Goal: Check status: Check status

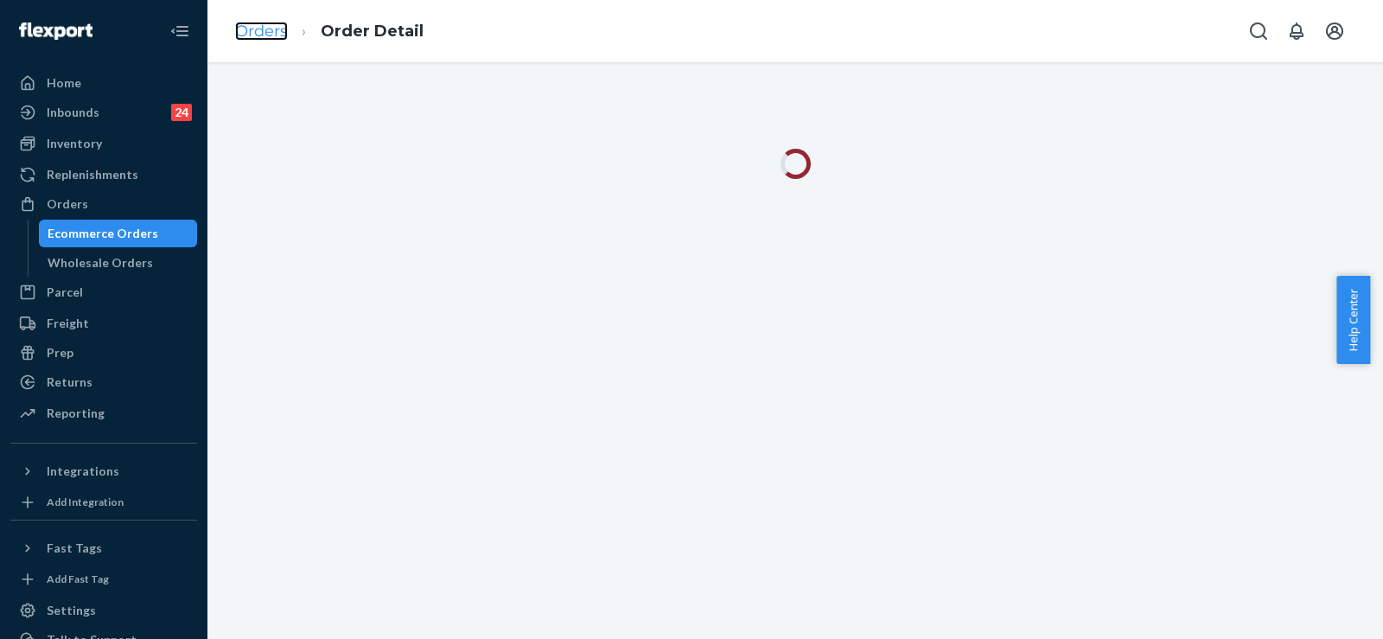
click at [268, 34] on link "Orders" at bounding box center [261, 31] width 53 height 19
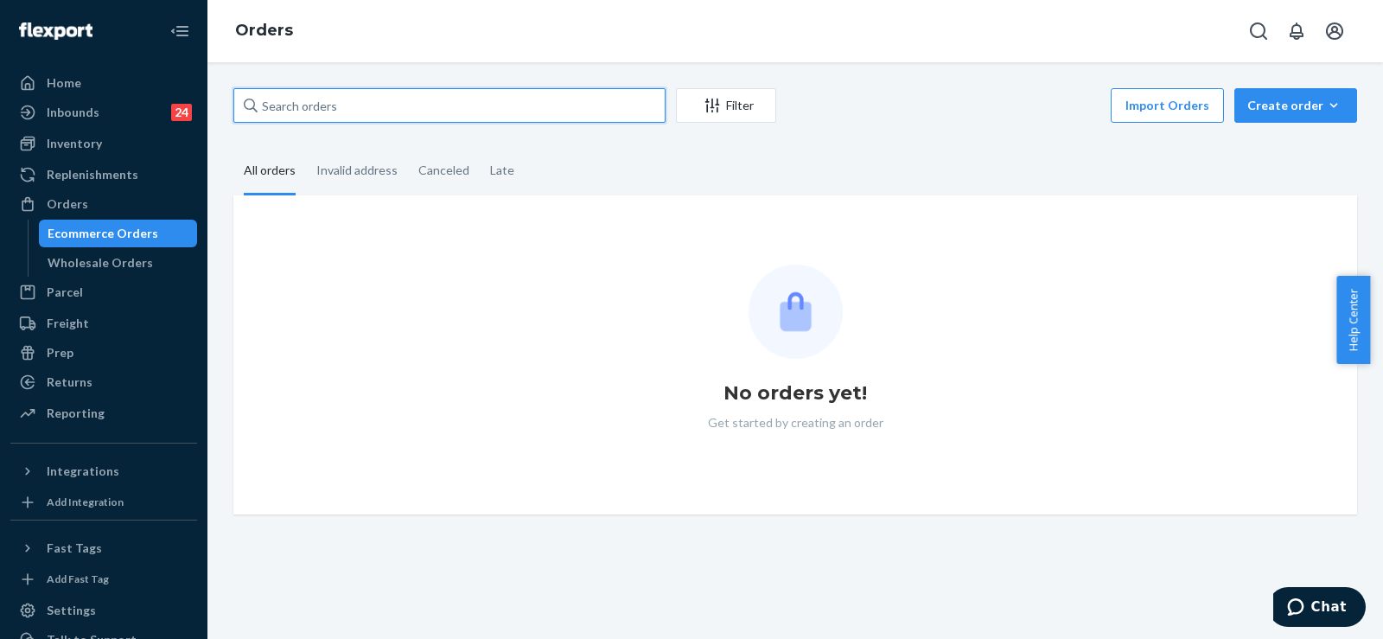
click at [312, 104] on input "text" at bounding box center [449, 105] width 432 height 35
paste input "254998272"
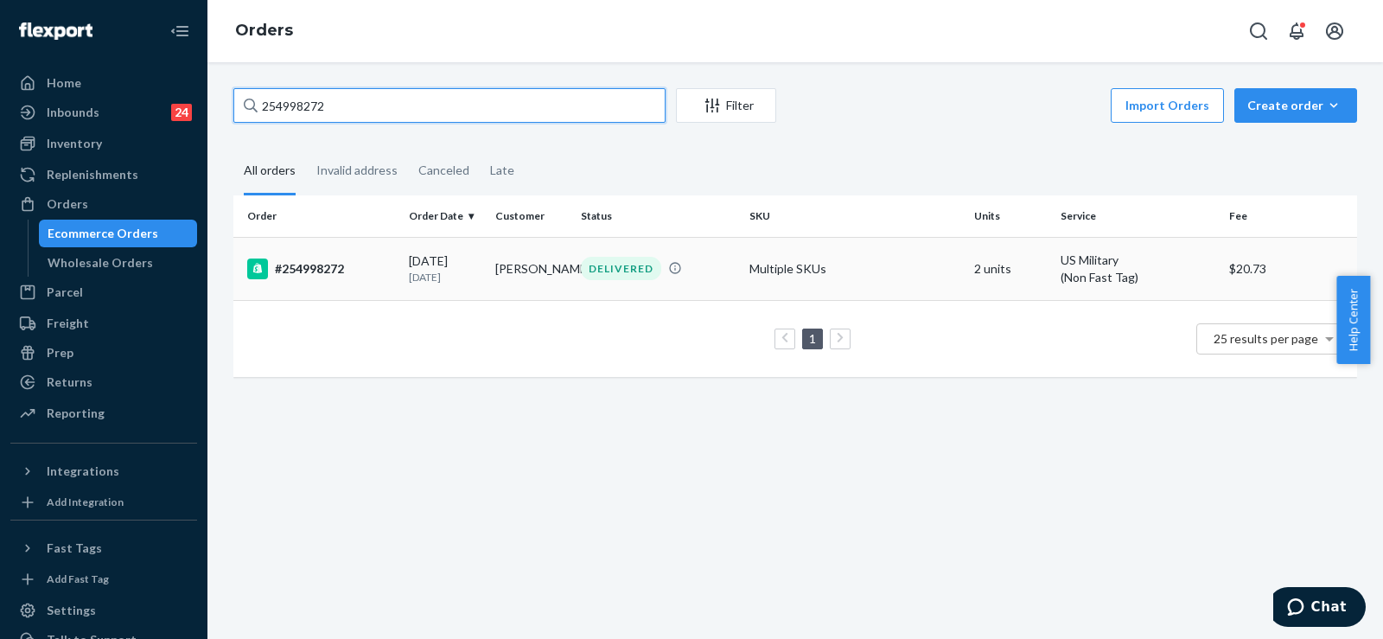
type input "254998272"
click at [430, 276] on p "[DATE]" at bounding box center [445, 277] width 73 height 15
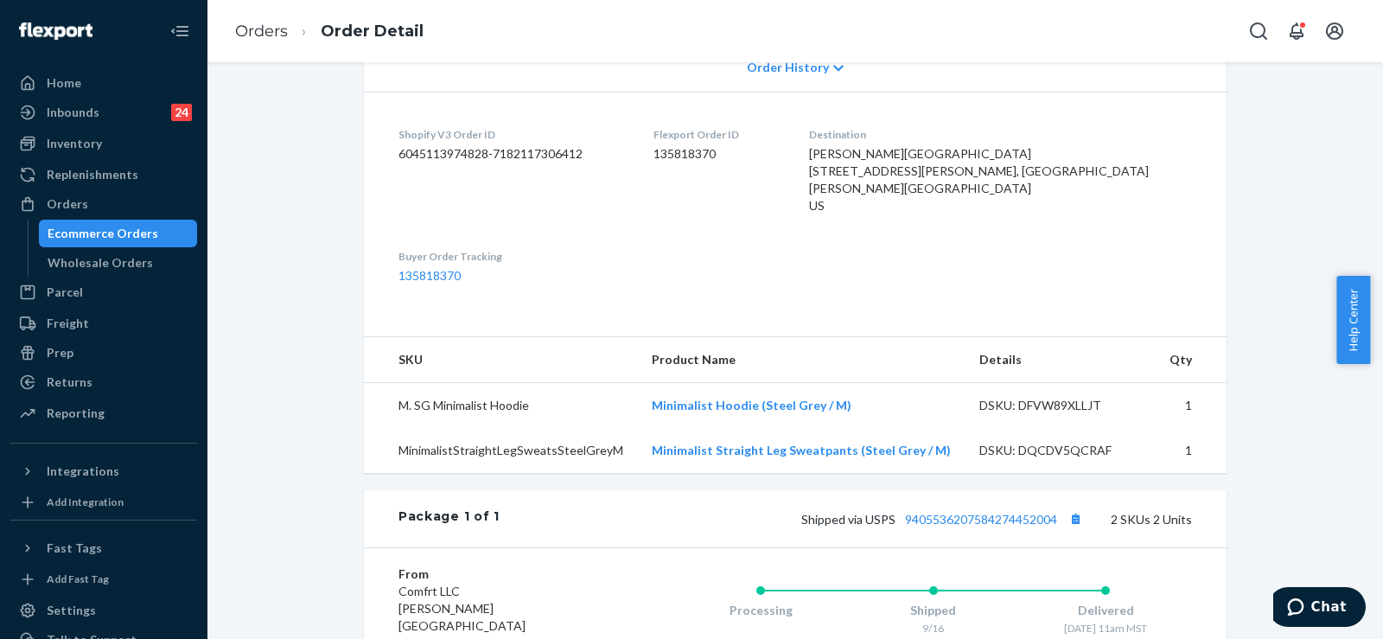
scroll to position [536, 0]
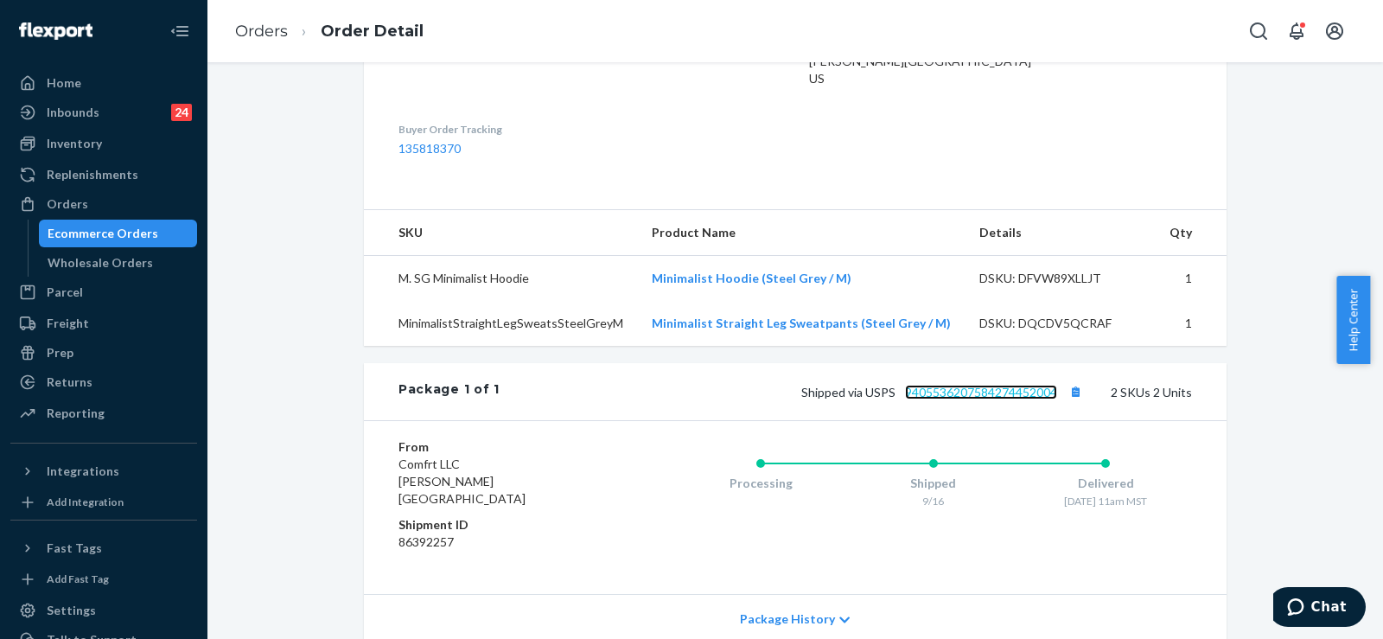
click at [995, 399] on link "9405536207584274452004" at bounding box center [981, 392] width 152 height 15
click at [271, 29] on link "Orders" at bounding box center [261, 31] width 53 height 19
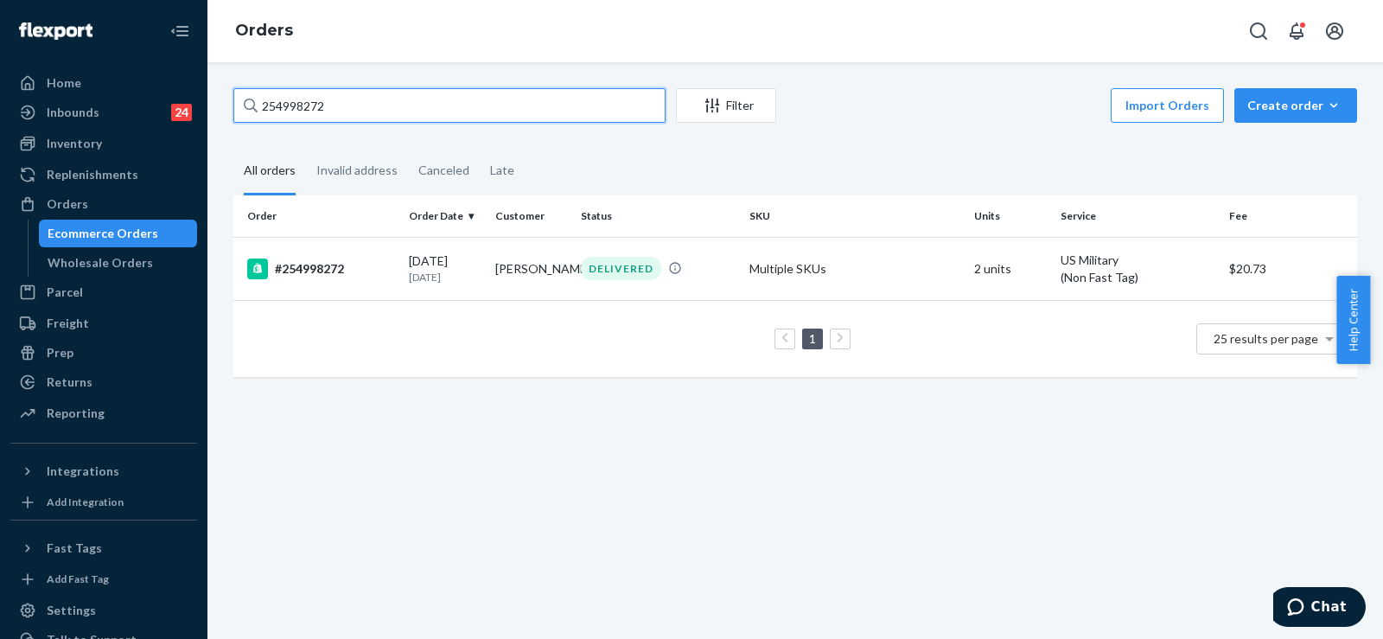
click at [315, 103] on input "254998272" at bounding box center [449, 105] width 432 height 35
paste input "5088075"
type input "255088075"
click at [509, 271] on td "[PERSON_NAME]" at bounding box center [531, 267] width 86 height 61
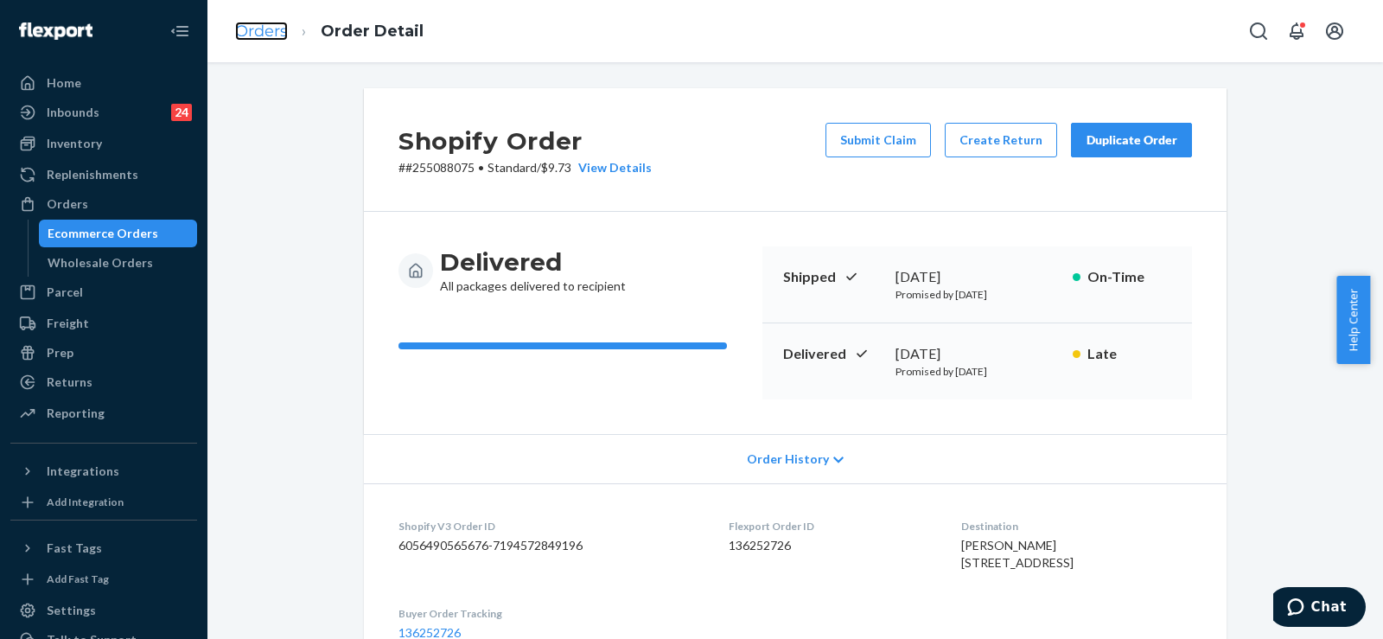
click at [253, 36] on link "Orders" at bounding box center [261, 31] width 53 height 19
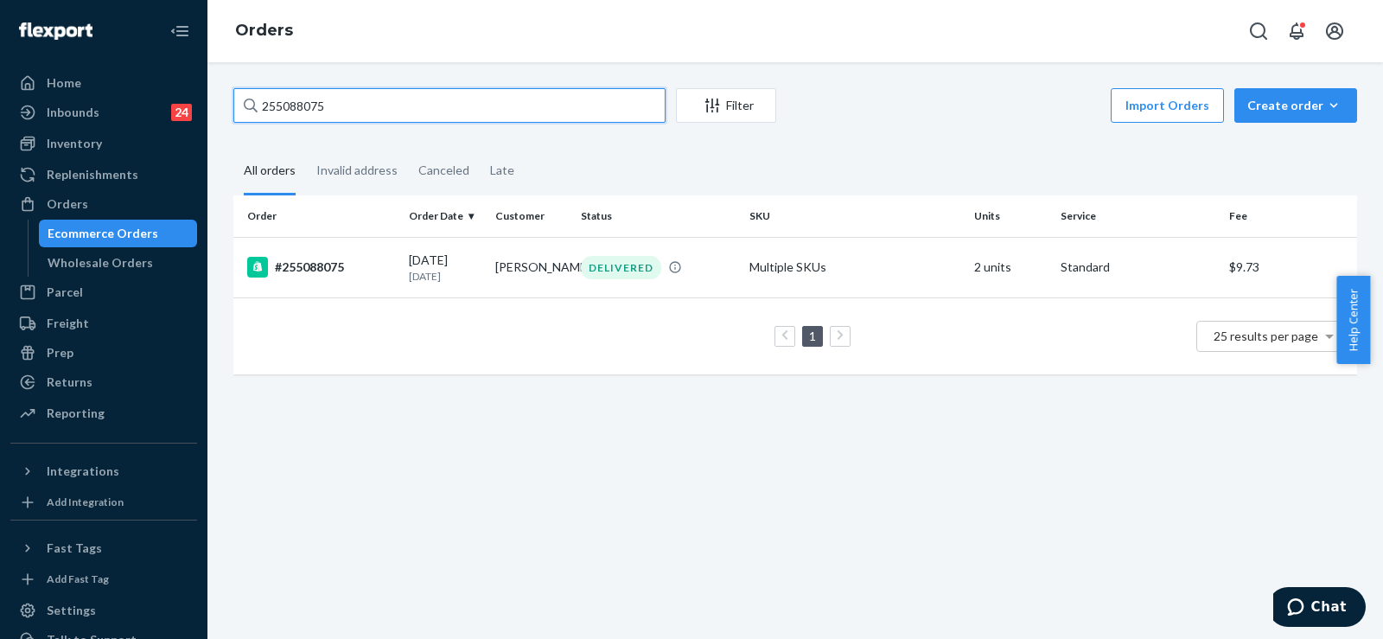
click at [270, 108] on input "255088075" at bounding box center [449, 105] width 432 height 35
paste input "4061151"
type input "254061151"
click at [431, 271] on p "[DATE]" at bounding box center [445, 276] width 73 height 15
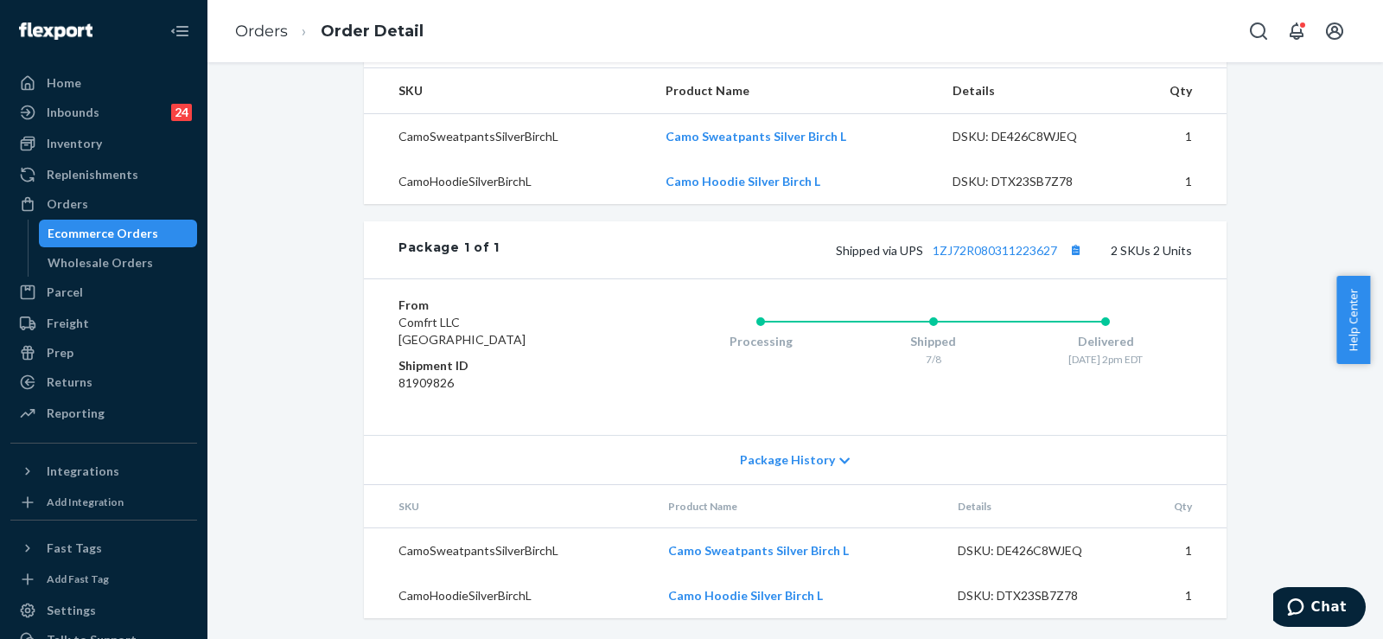
scroll to position [401, 0]
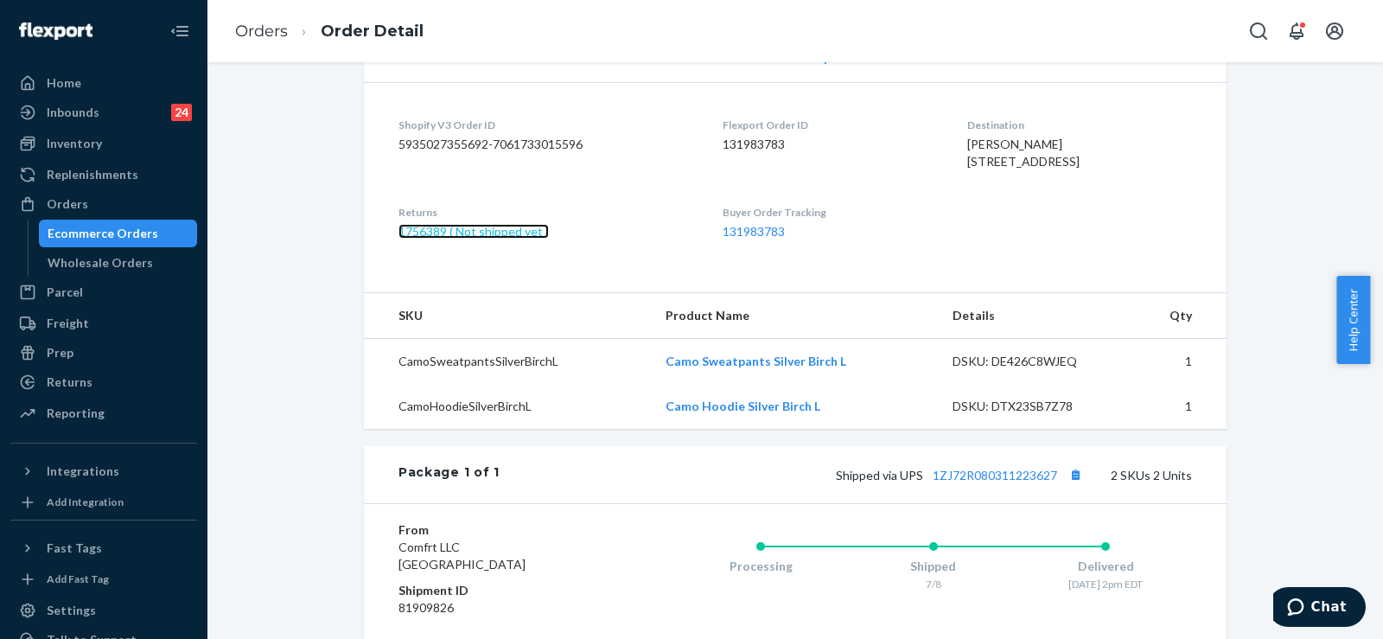
click at [513, 239] on link "1756389 ( Not shipped yet )" at bounding box center [473, 231] width 150 height 15
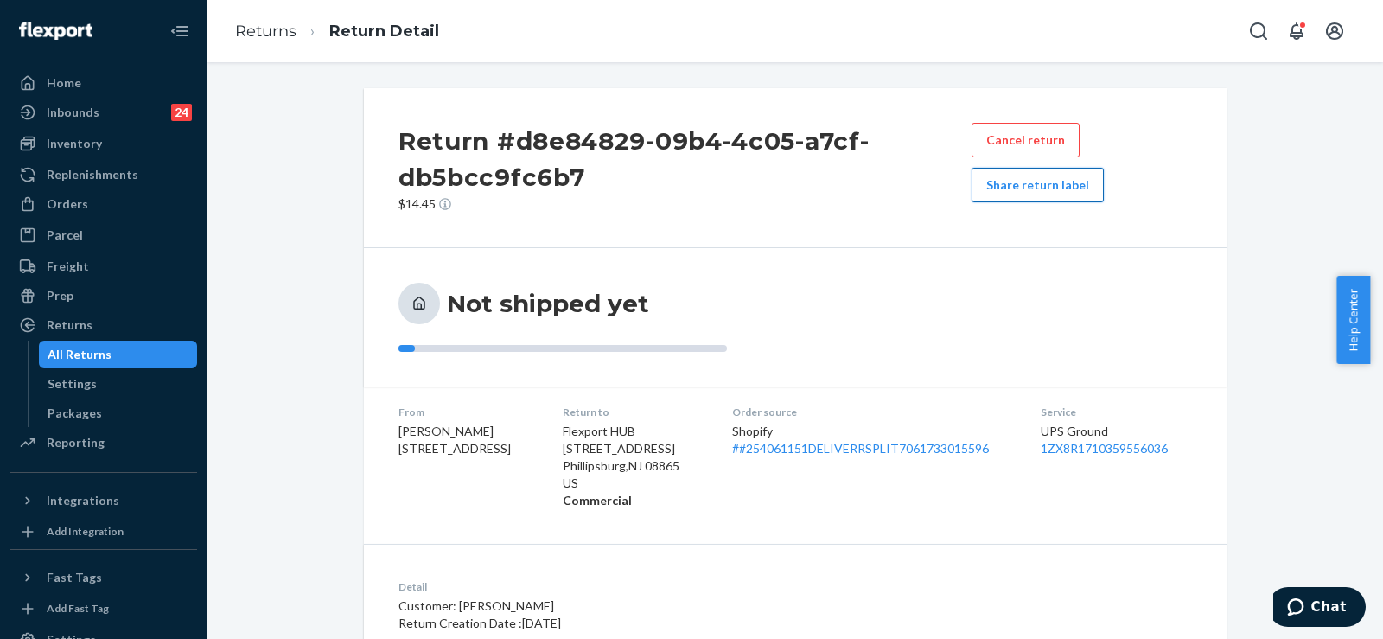
click at [998, 194] on button "Share return label" at bounding box center [1038, 185] width 132 height 35
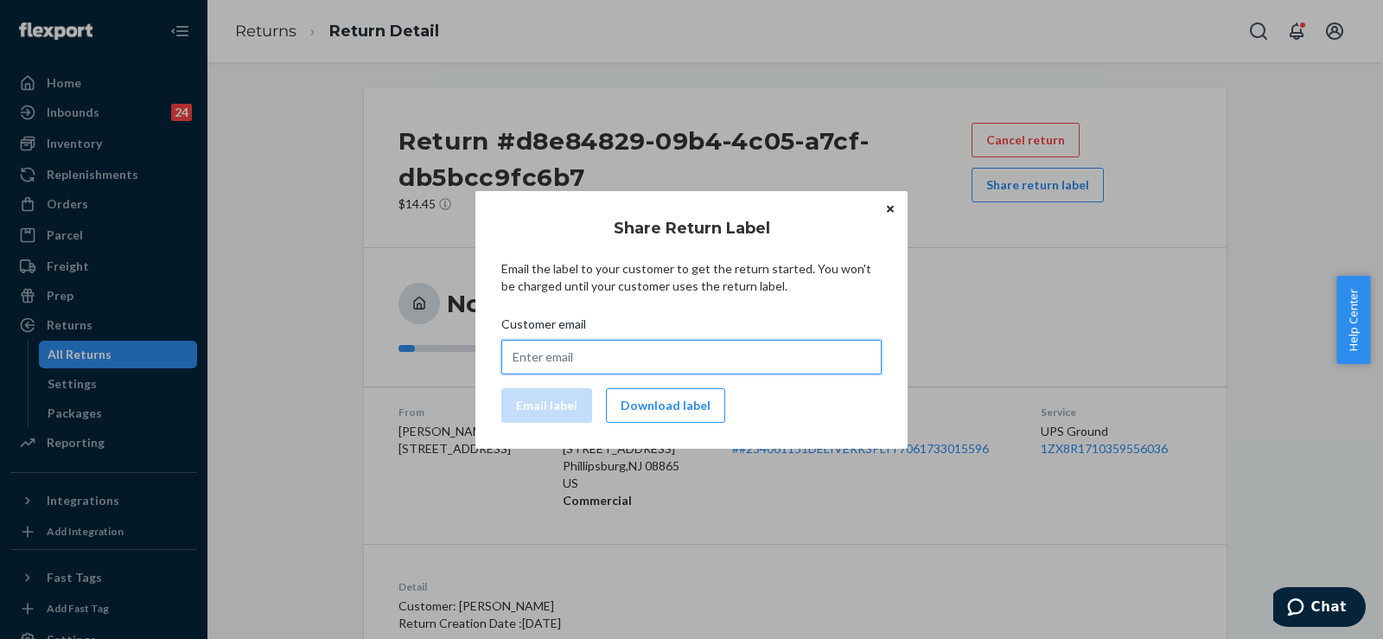
click at [623, 352] on input "Customer email" at bounding box center [691, 357] width 380 height 35
paste input "[EMAIL_ADDRESS][DOMAIN_NAME]"
type input "[EMAIL_ADDRESS][DOMAIN_NAME]"
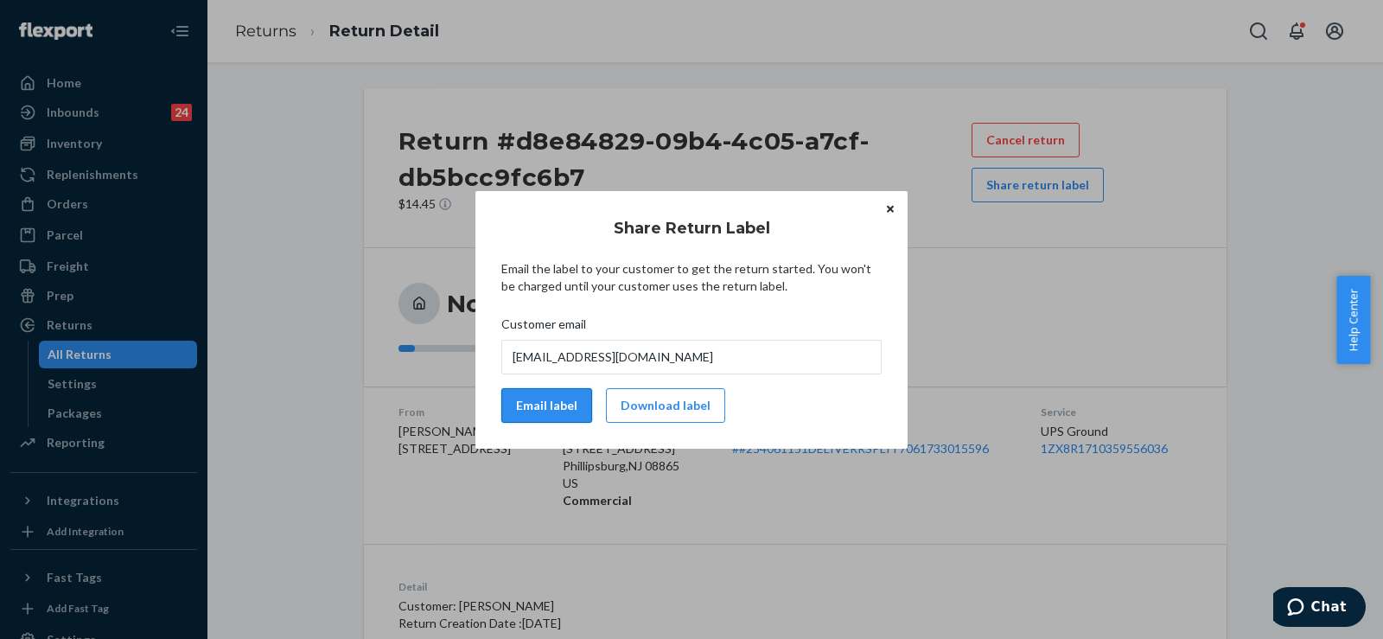
click at [551, 406] on button "Email label" at bounding box center [546, 405] width 91 height 35
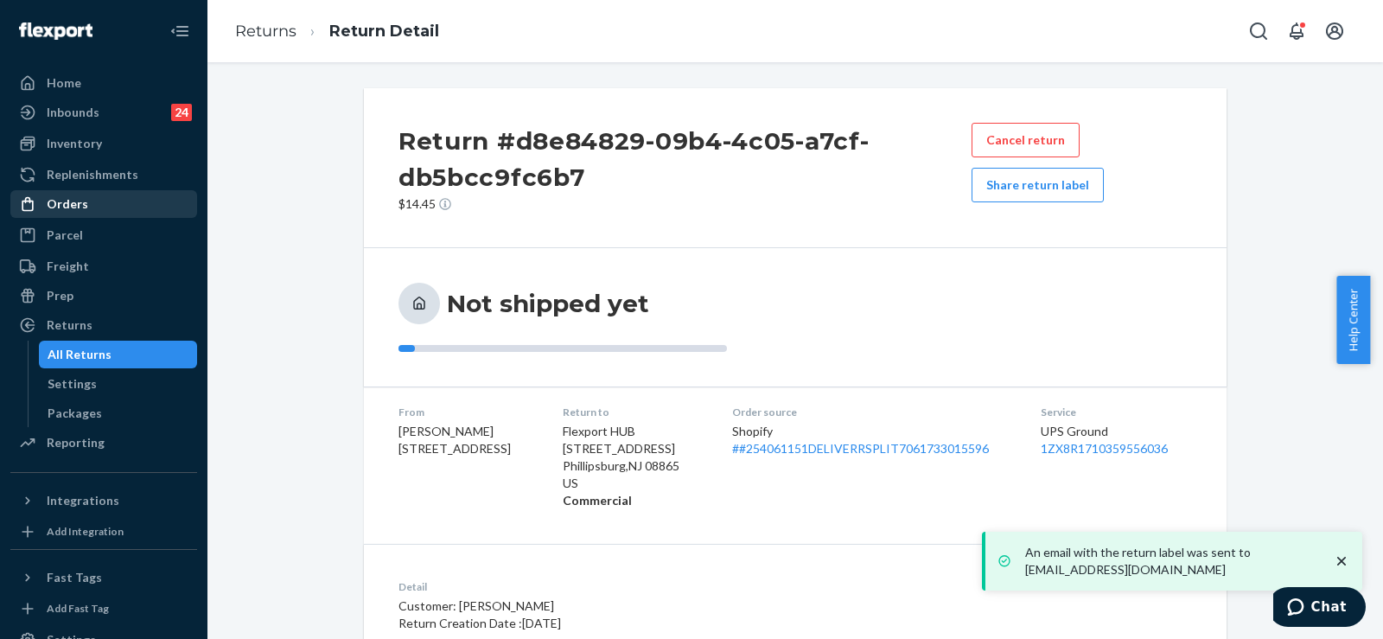
click at [126, 207] on div "Orders" at bounding box center [103, 204] width 183 height 24
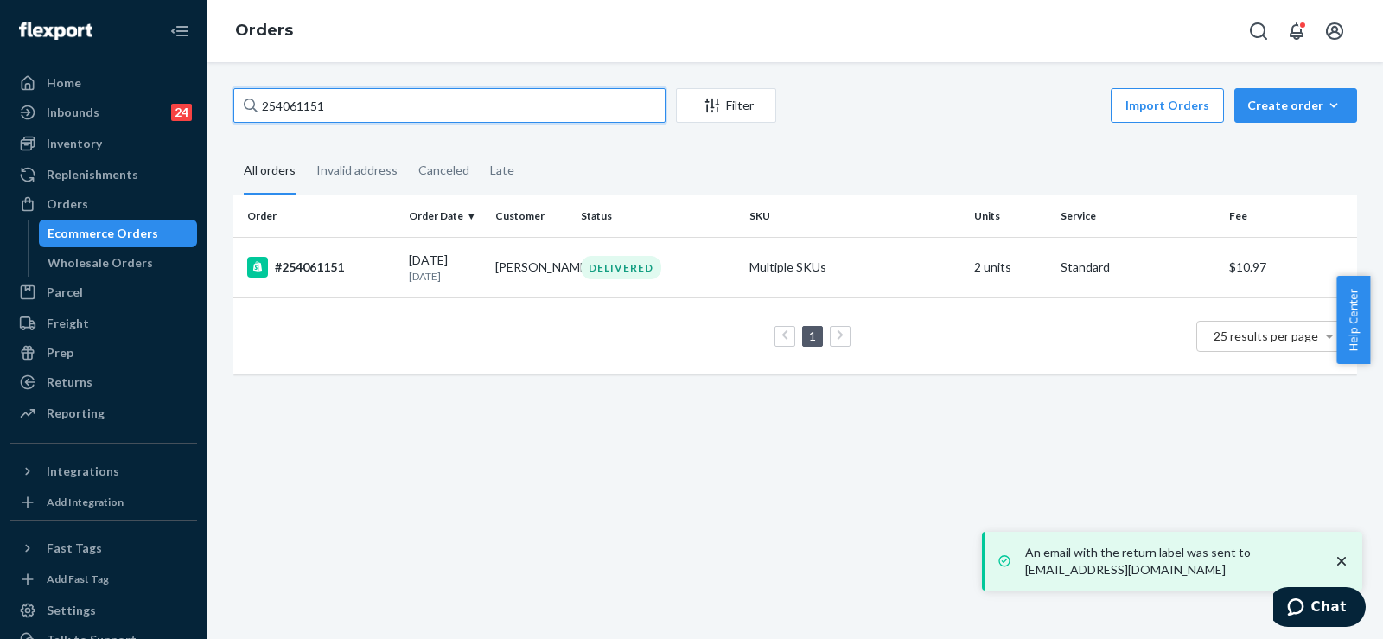
click at [296, 103] on input "254061151" at bounding box center [449, 105] width 432 height 35
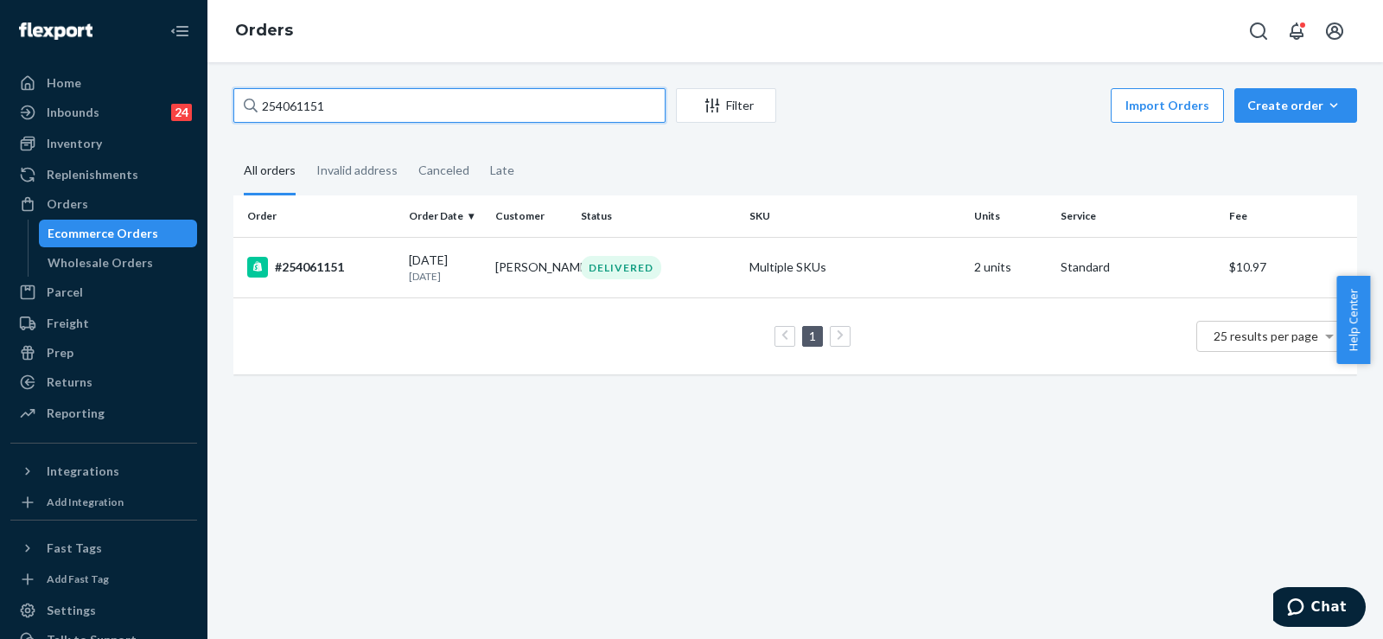
paste input "137042913"
click at [294, 110] on input "137042913" at bounding box center [449, 105] width 432 height 35
paste input "6701830"
type input "136701830"
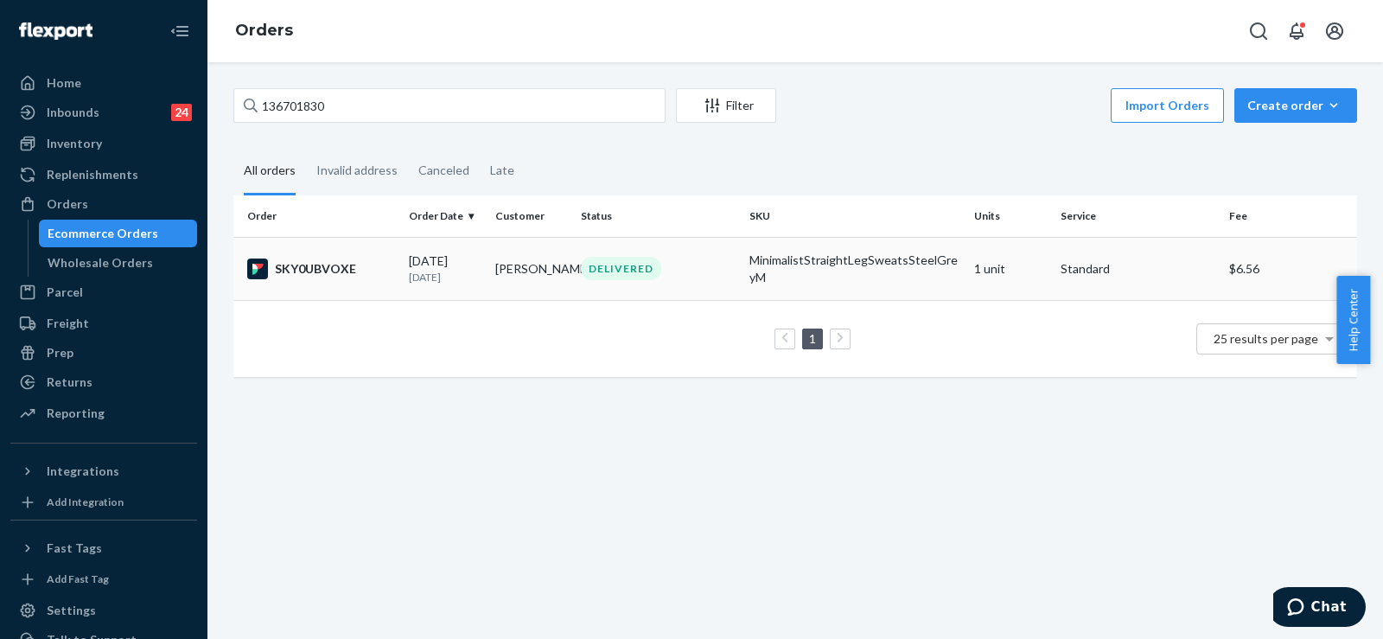
click at [402, 257] on td "[DATE] [DATE]" at bounding box center [445, 268] width 86 height 63
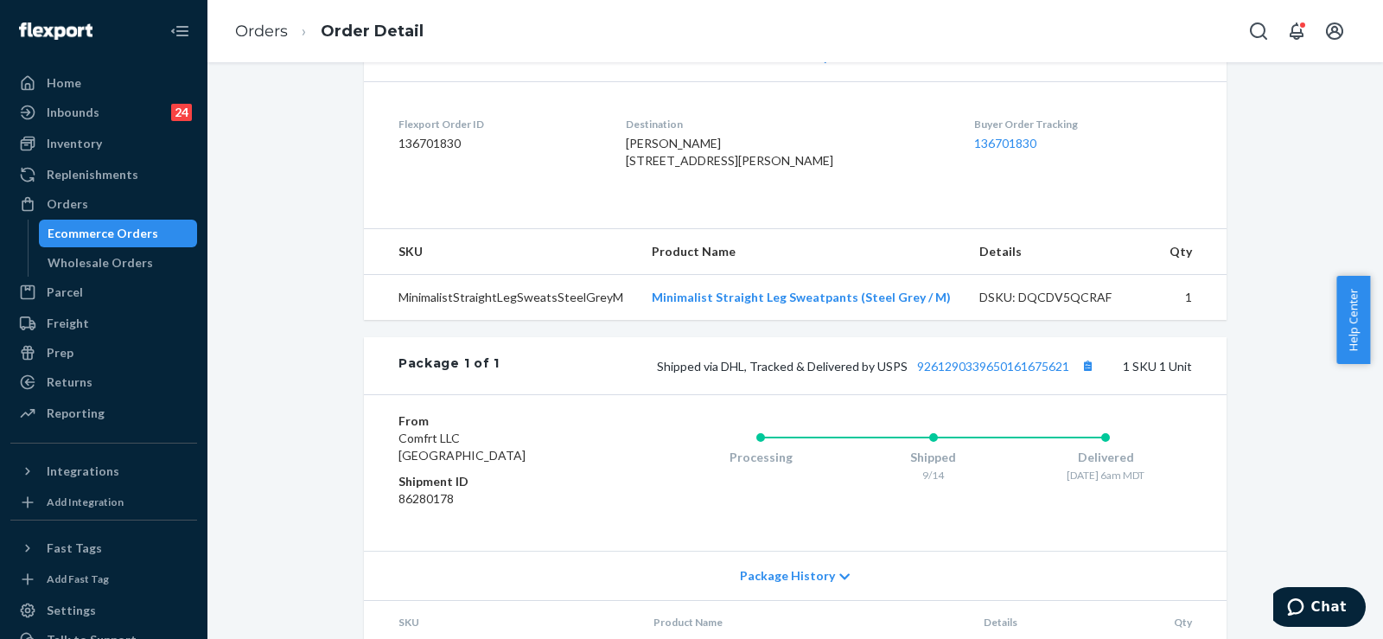
scroll to position [432, 0]
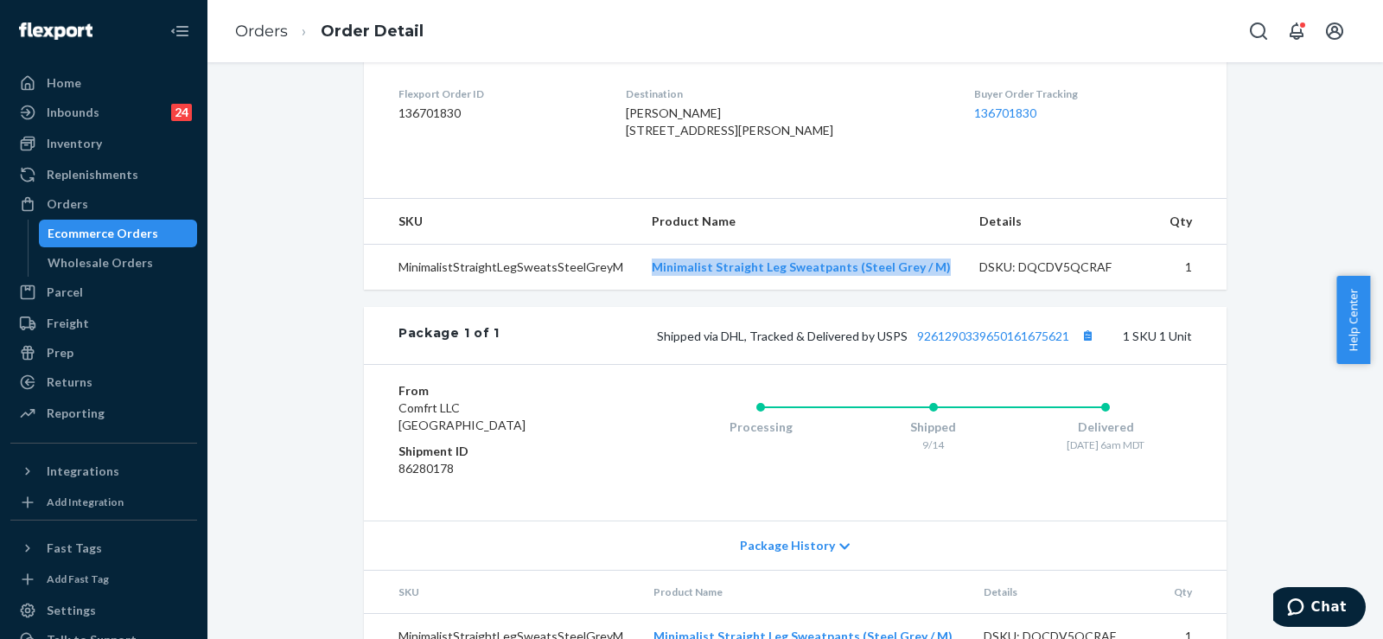
drag, startPoint x: 952, startPoint y: 291, endPoint x: 648, endPoint y: 296, distance: 303.4
click at [648, 290] on td "Minimalist Straight Leg Sweatpants (Steel Grey / M)" at bounding box center [802, 268] width 328 height 46
copy link "Minimalist Straight Leg Sweatpants (Steel Grey / M)"
click at [280, 455] on div "Flexport Order # SKY0UBVOXE • Standard / $6.56 View Details Submit Claim Create…" at bounding box center [795, 167] width 1150 height 1023
click at [255, 381] on div "Flexport Order # SKY0UBVOXE • Standard / $6.56 View Details Submit Claim Create…" at bounding box center [795, 167] width 1150 height 1023
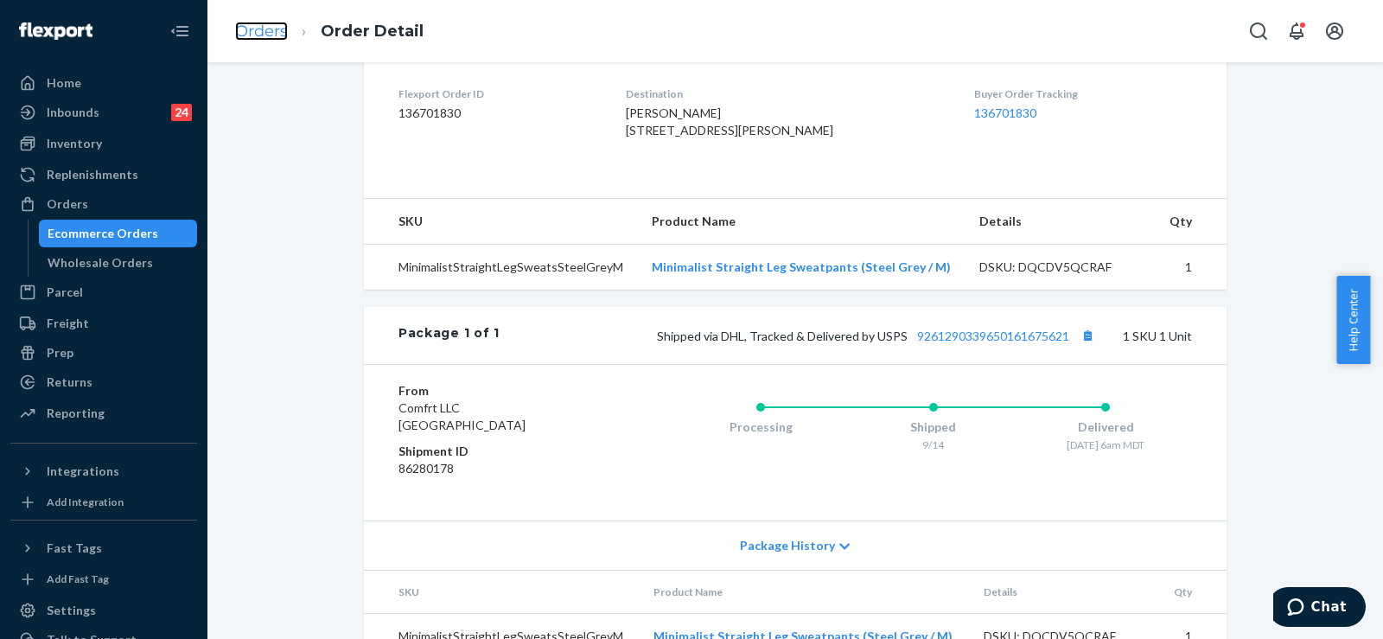
click at [280, 32] on link "Orders" at bounding box center [261, 31] width 53 height 19
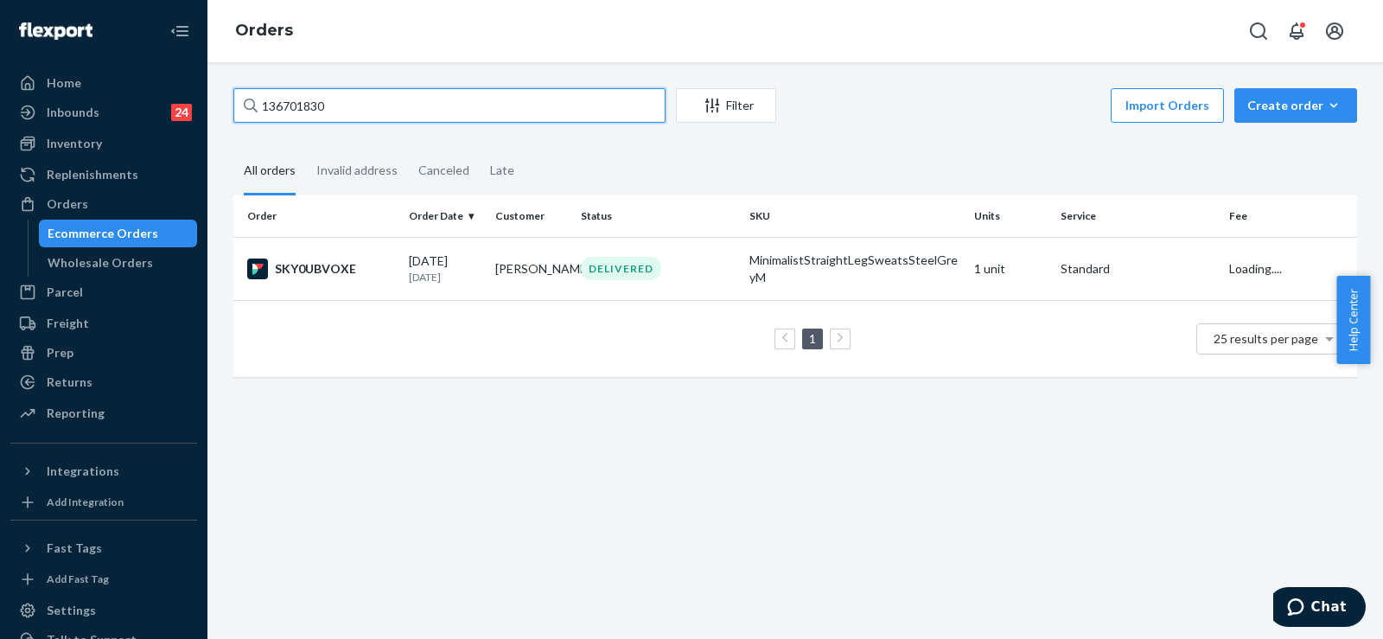
click at [301, 104] on input "136701830" at bounding box center [449, 105] width 432 height 35
click at [302, 104] on input "136701830" at bounding box center [449, 105] width 432 height 35
paste input "254862814"
click at [290, 104] on input "254862814" at bounding box center [449, 105] width 432 height 35
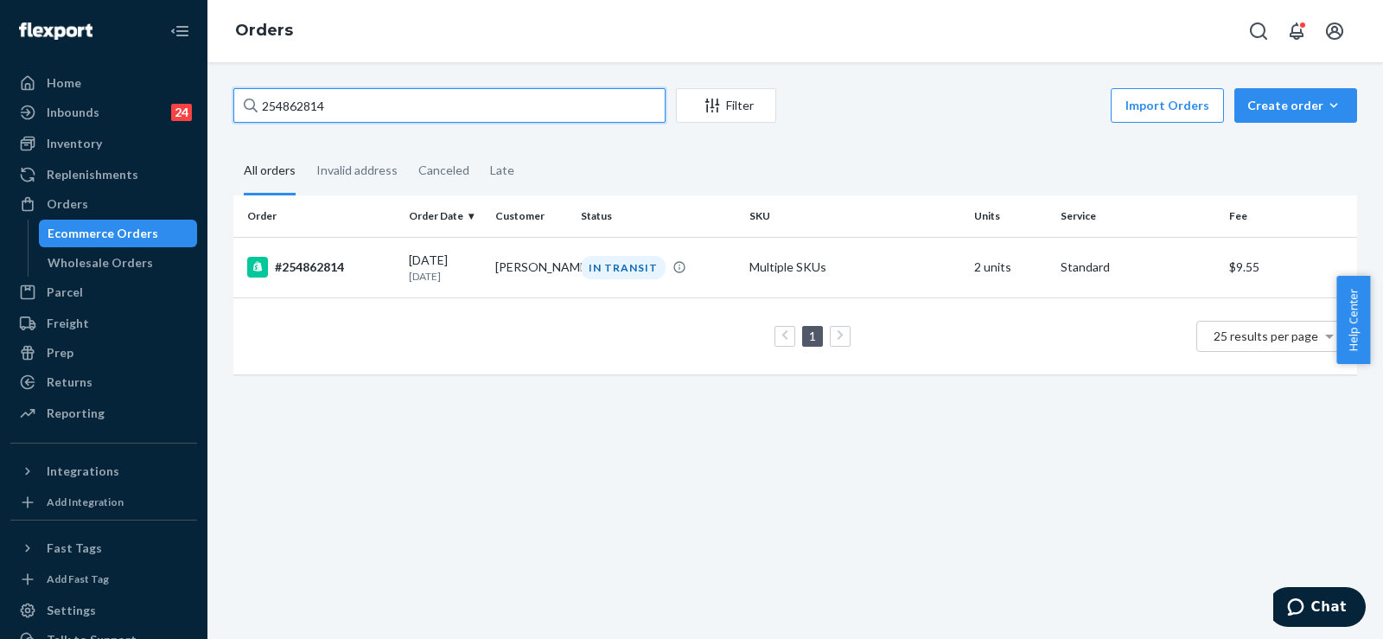
paste input "5123671"
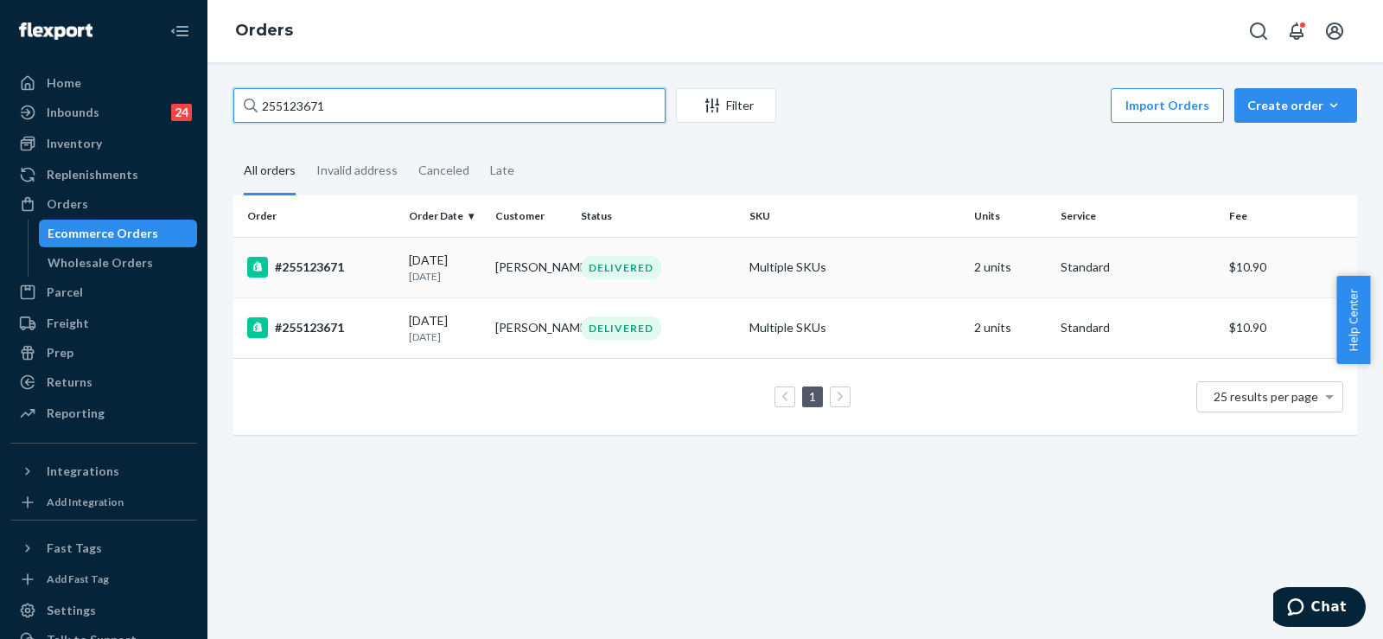
type input "255123671"
click at [396, 269] on td "#255123671" at bounding box center [317, 267] width 169 height 61
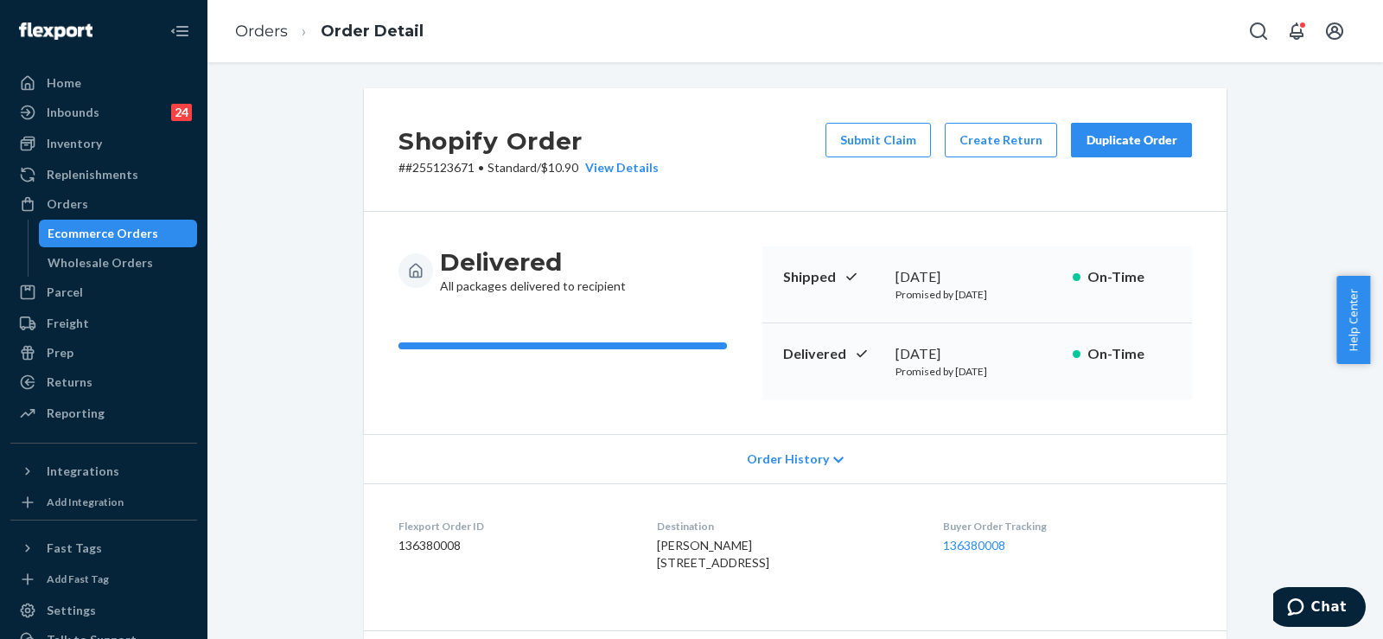
scroll to position [346, 0]
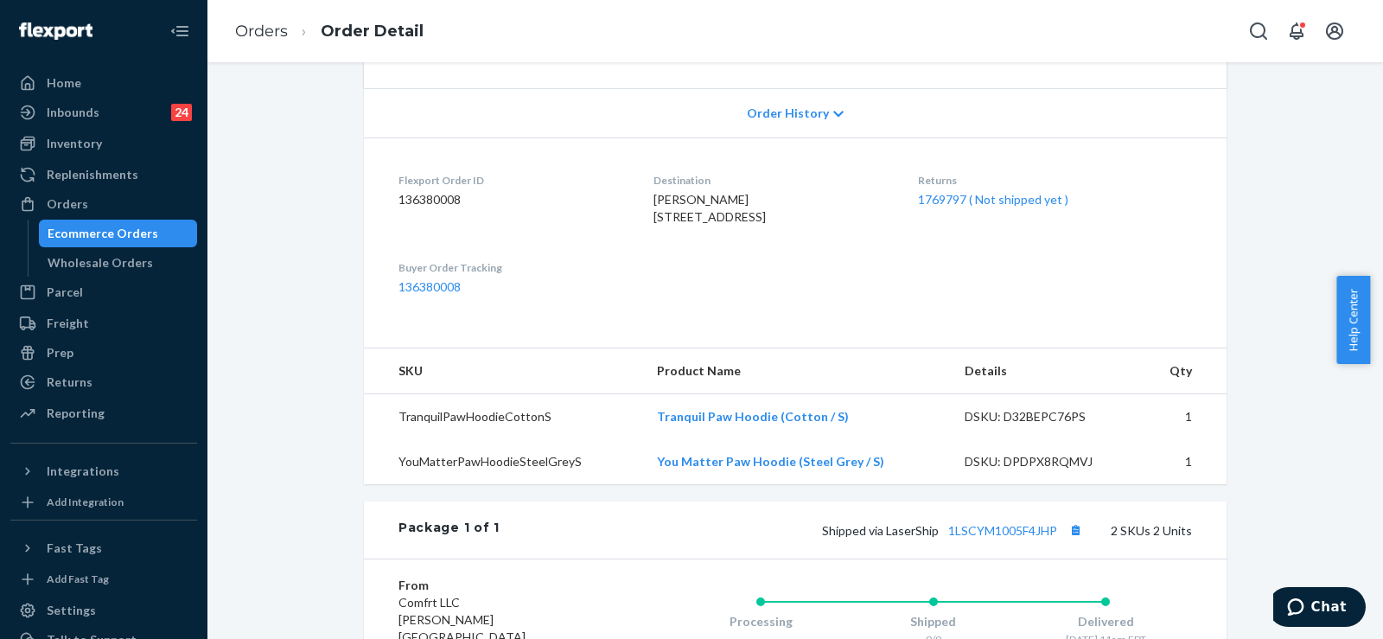
click at [1003, 190] on div "Returns 1769797 ( Not shipped yet )" at bounding box center [1055, 203] width 274 height 60
click at [1002, 201] on link "1769797 ( Not shipped yet )" at bounding box center [993, 199] width 150 height 15
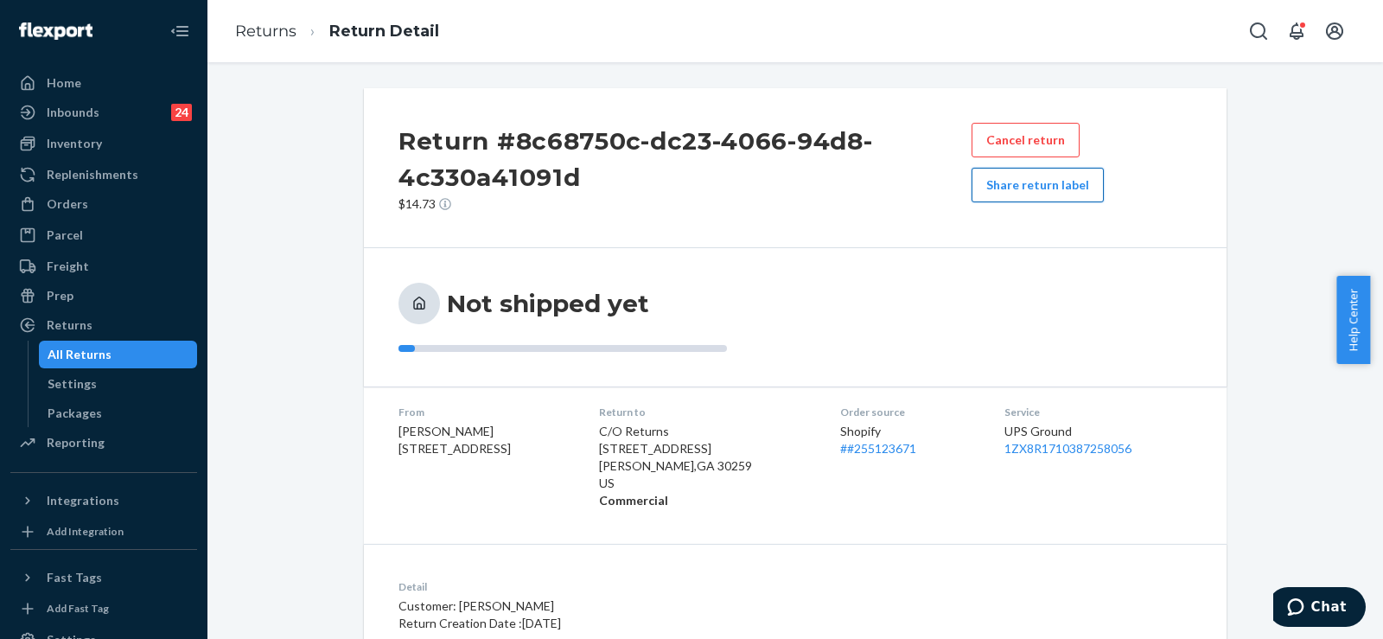
click at [1040, 197] on button "Share return label" at bounding box center [1038, 185] width 132 height 35
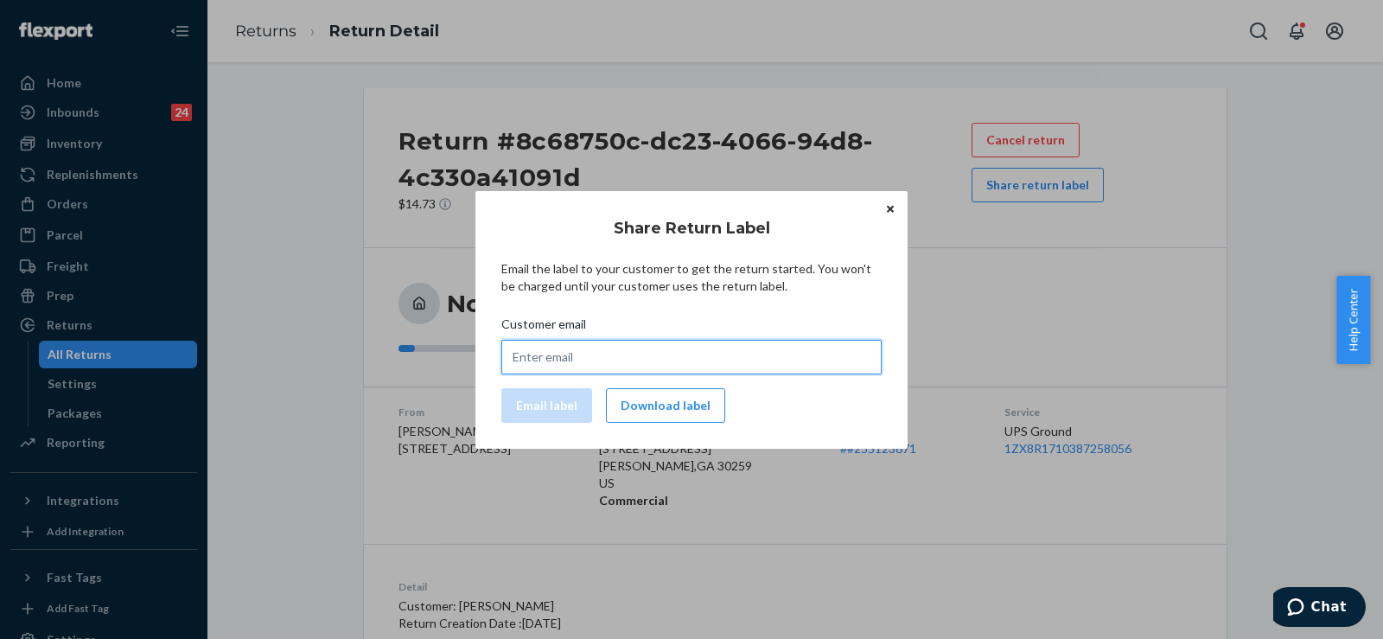
click at [693, 363] on input "Customer email" at bounding box center [691, 357] width 380 height 35
paste input "[EMAIL_ADDRESS][DOMAIN_NAME]"
type input "[EMAIL_ADDRESS][DOMAIN_NAME]"
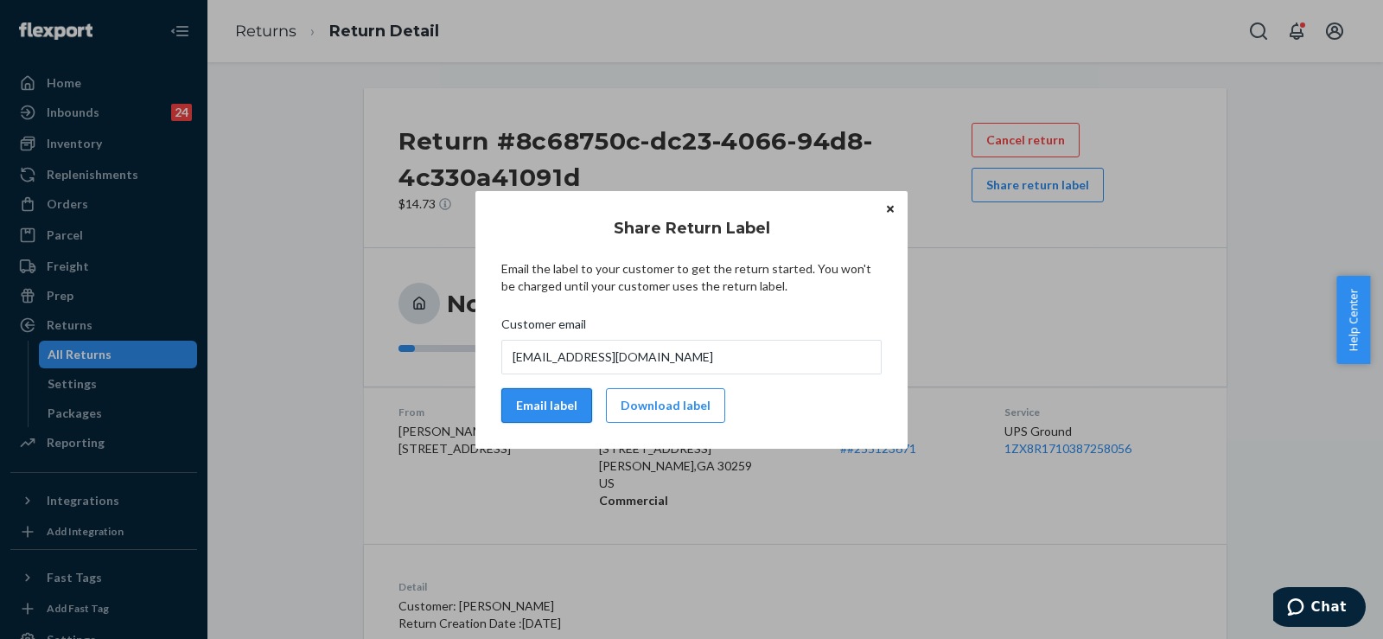
click at [545, 413] on button "Email label" at bounding box center [546, 405] width 91 height 35
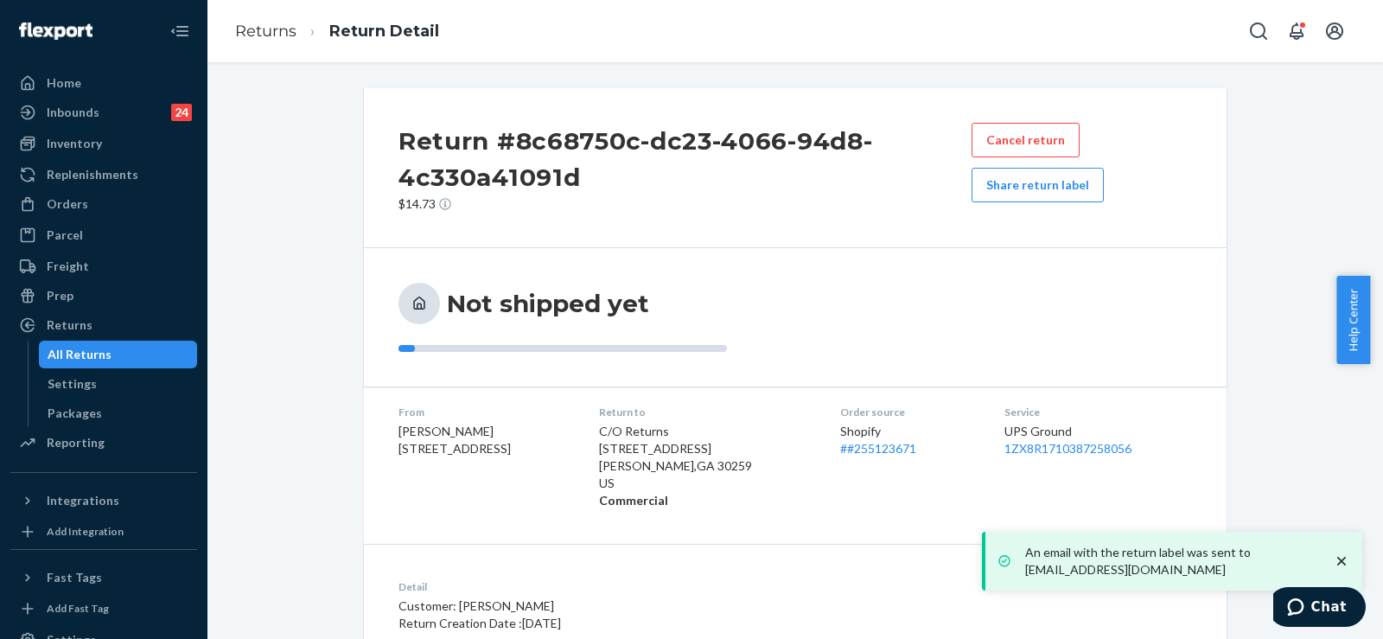
click at [1028, 536] on div "An email with the return label was sent to [EMAIL_ADDRESS][DOMAIN_NAME]" at bounding box center [1172, 561] width 380 height 59
click at [1036, 446] on link "1ZX8R1710387258056" at bounding box center [1067, 448] width 127 height 15
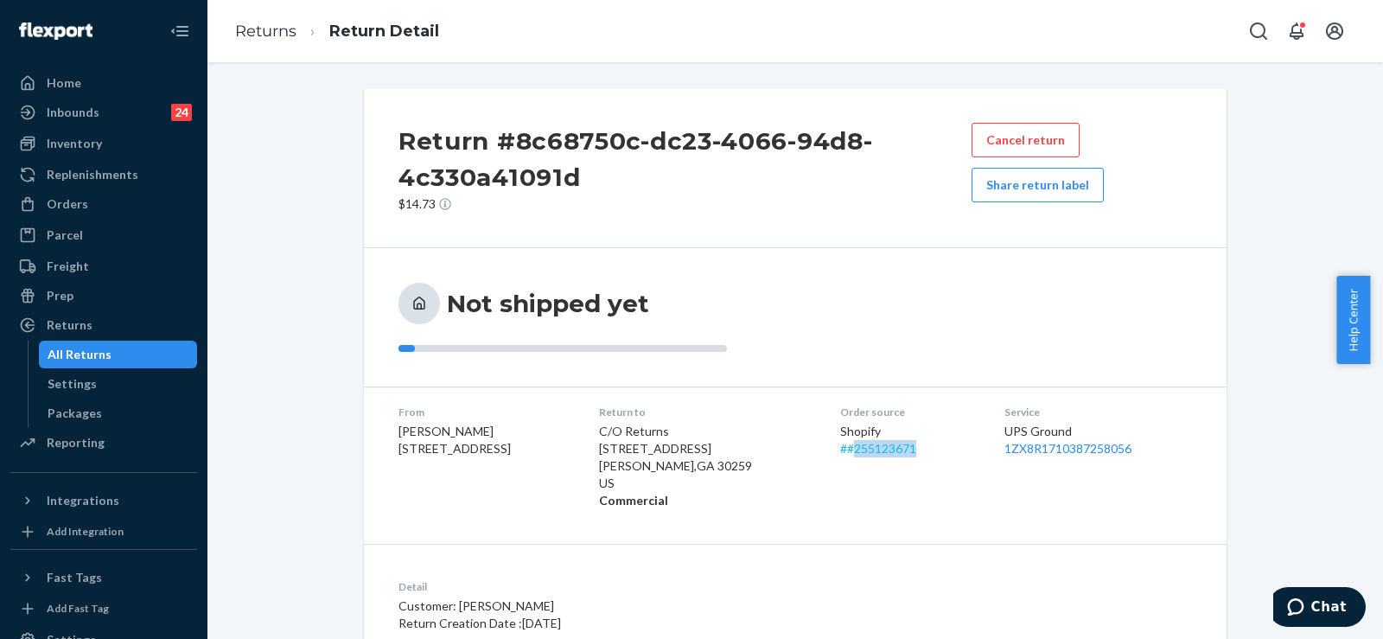
drag, startPoint x: 908, startPoint y: 455, endPoint x: 837, endPoint y: 453, distance: 71.8
click at [840, 453] on div "Shopify # #255123671" at bounding box center [908, 440] width 137 height 35
copy link "255123671"
click at [93, 203] on div "Orders" at bounding box center [103, 204] width 183 height 24
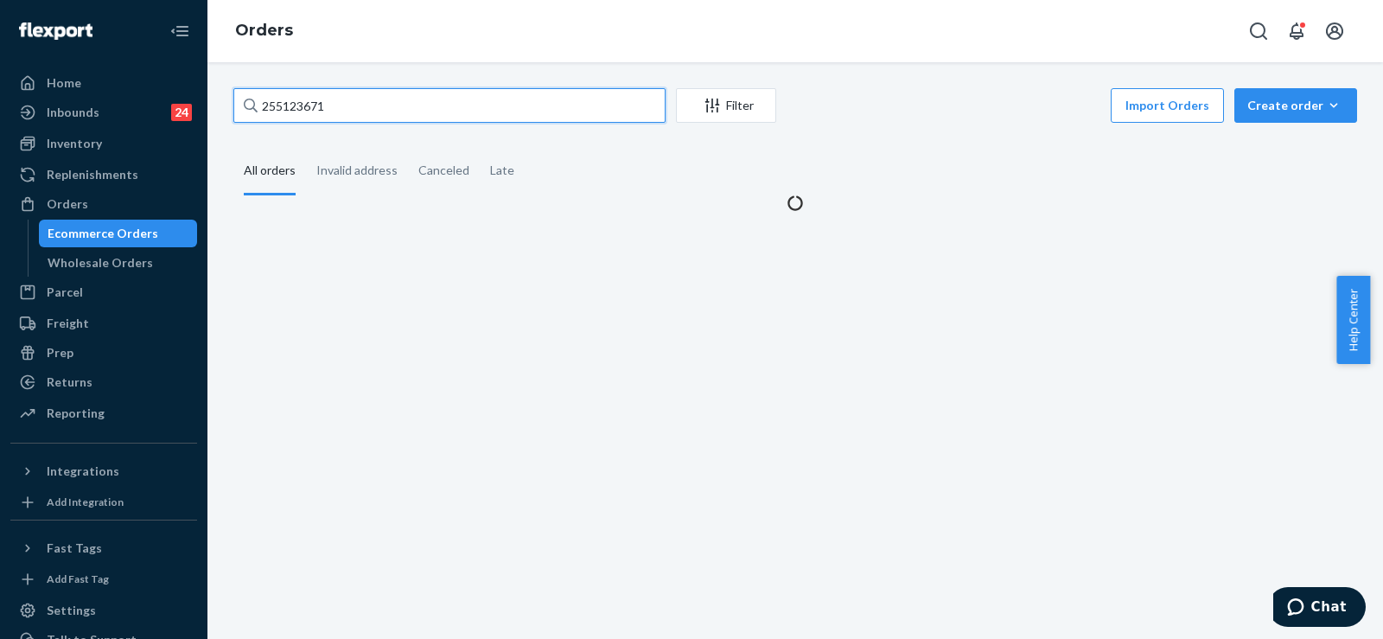
click at [312, 104] on input "255123671" at bounding box center [449, 105] width 432 height 35
paste input "4673"
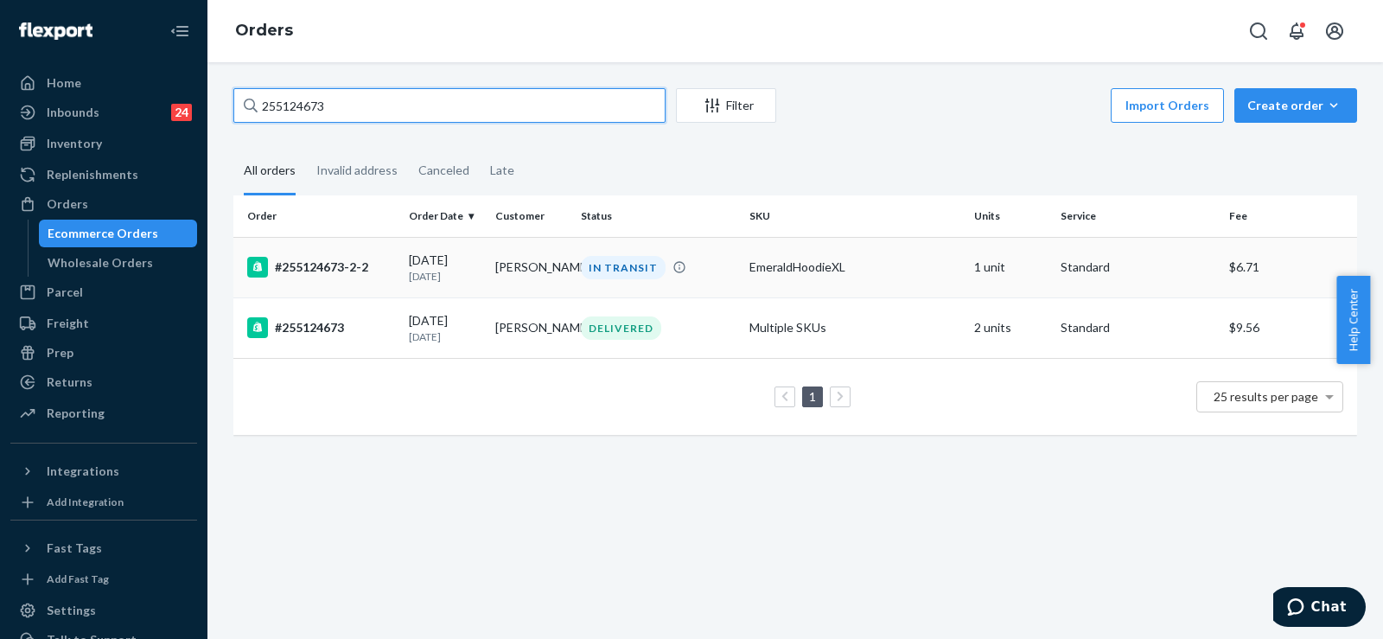
type input "255124673"
click at [431, 277] on p "[DATE]" at bounding box center [445, 276] width 73 height 15
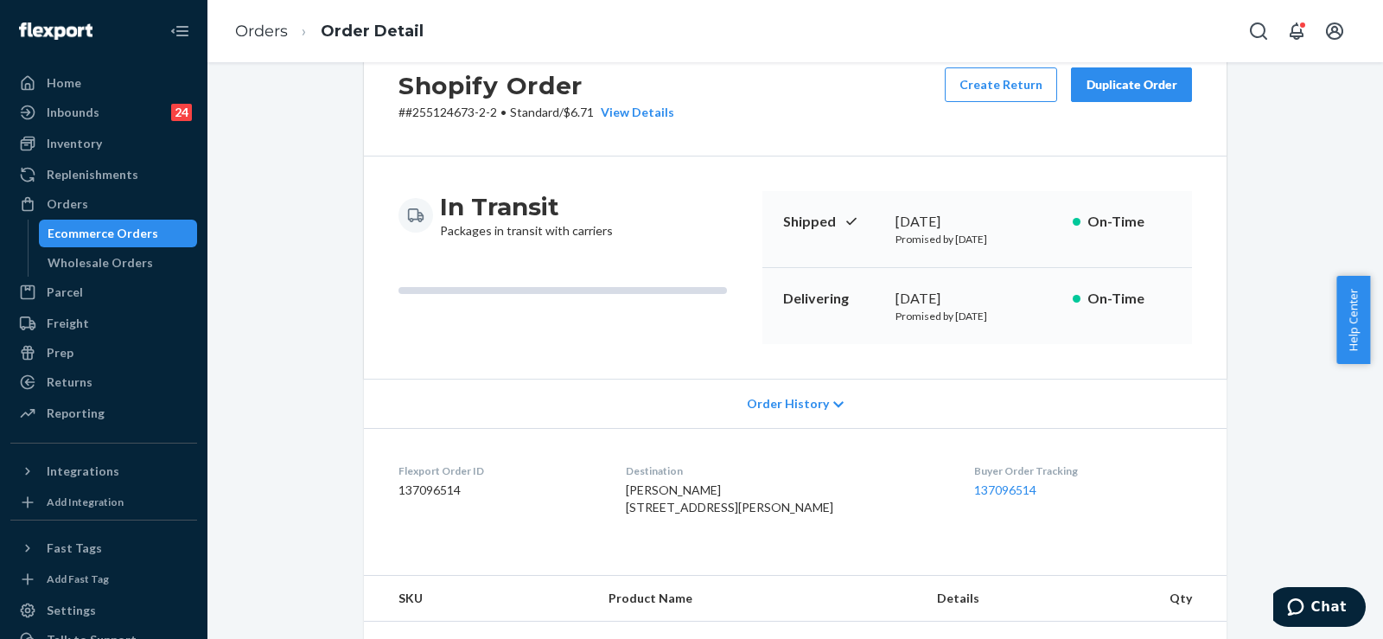
scroll to position [86, 0]
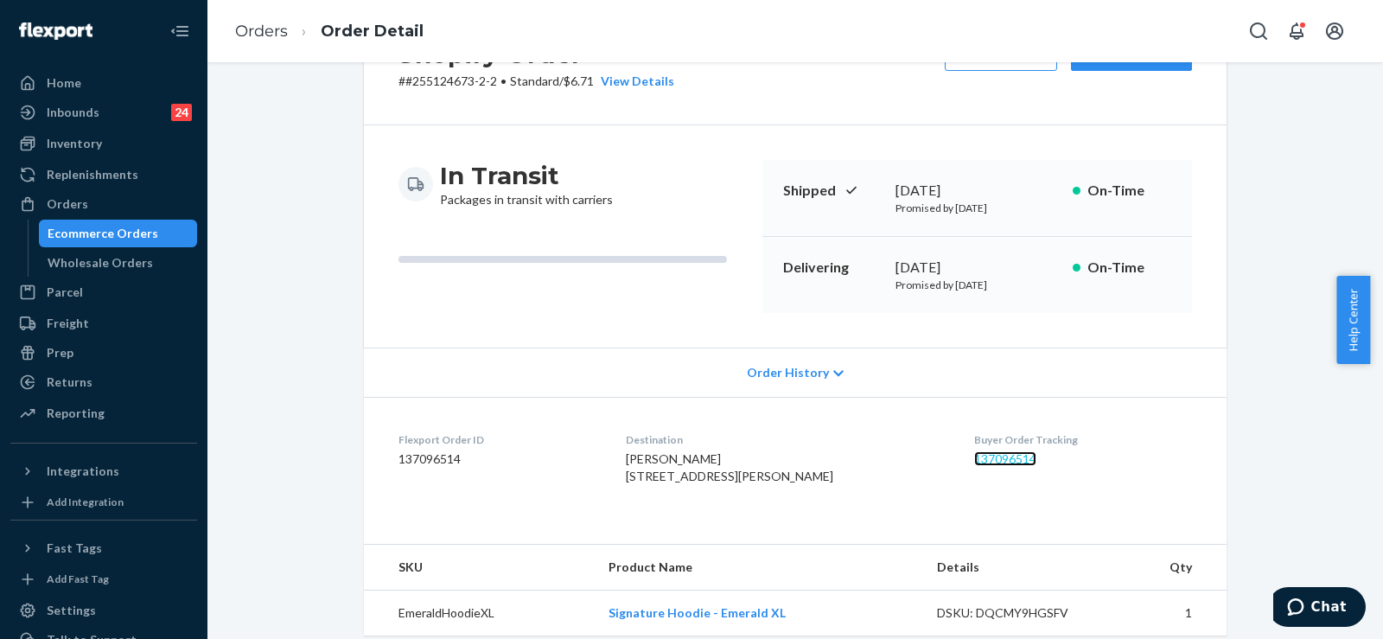
click at [982, 453] on link "137096514" at bounding box center [1005, 458] width 62 height 15
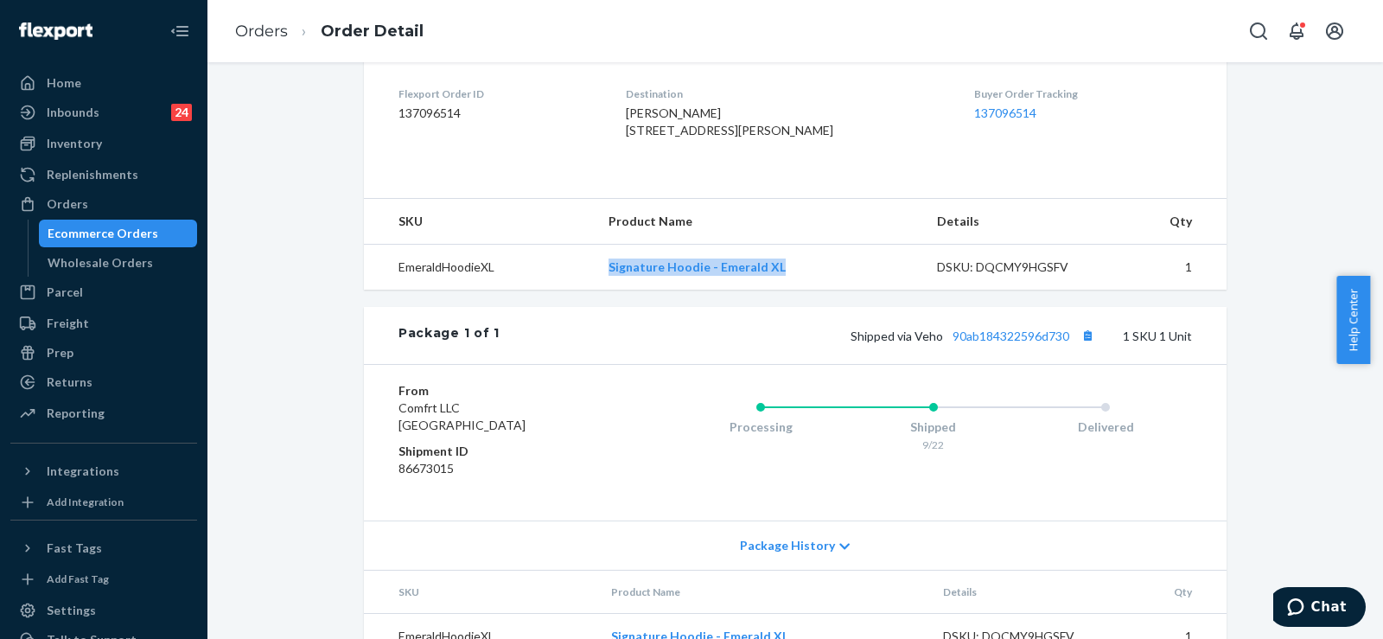
drag, startPoint x: 589, startPoint y: 299, endPoint x: 808, endPoint y: 300, distance: 219.6
click at [808, 290] on tr "EmeraldHoodieXL Signature Hoodie - Emerald XL DSKU: DQCMY9HGSFV 1" at bounding box center [795, 268] width 863 height 46
copy tr "Signature Hoodie - Emerald XL"
click at [1016, 343] on link "90ab184322596d730" at bounding box center [1011, 335] width 117 height 15
click at [271, 26] on link "Orders" at bounding box center [261, 31] width 53 height 19
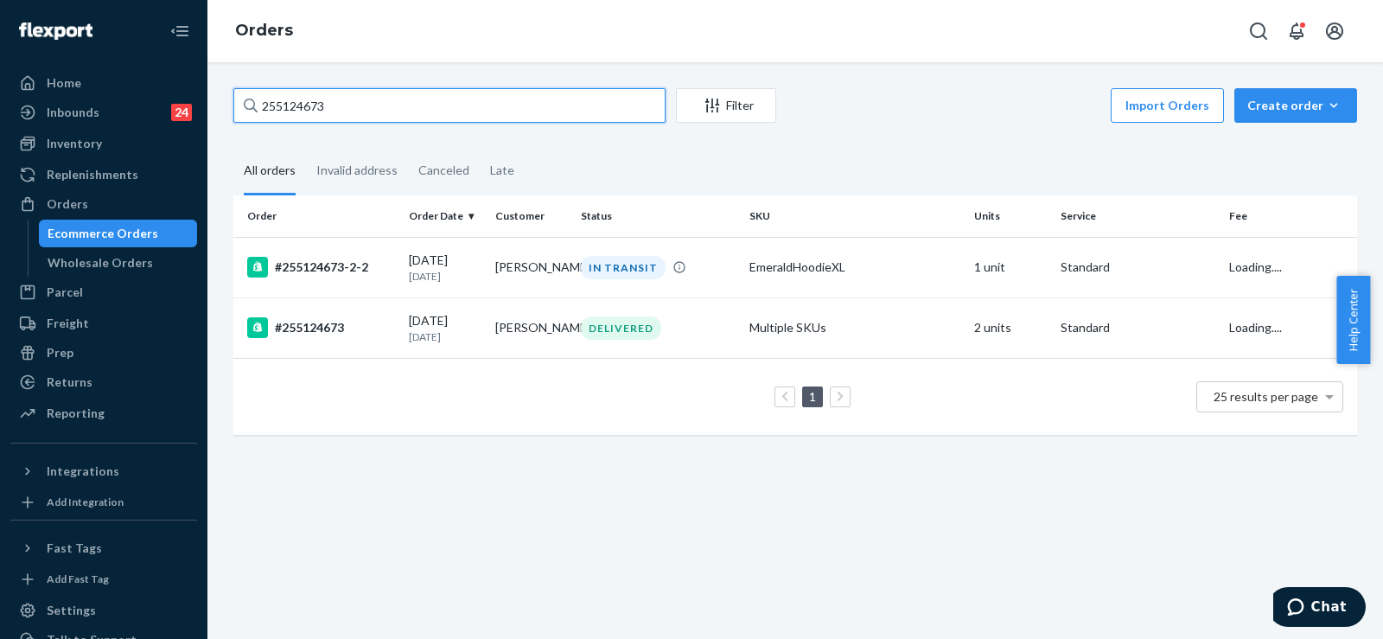
click at [280, 107] on input "255124673" at bounding box center [449, 105] width 432 height 35
paste input "137045974"
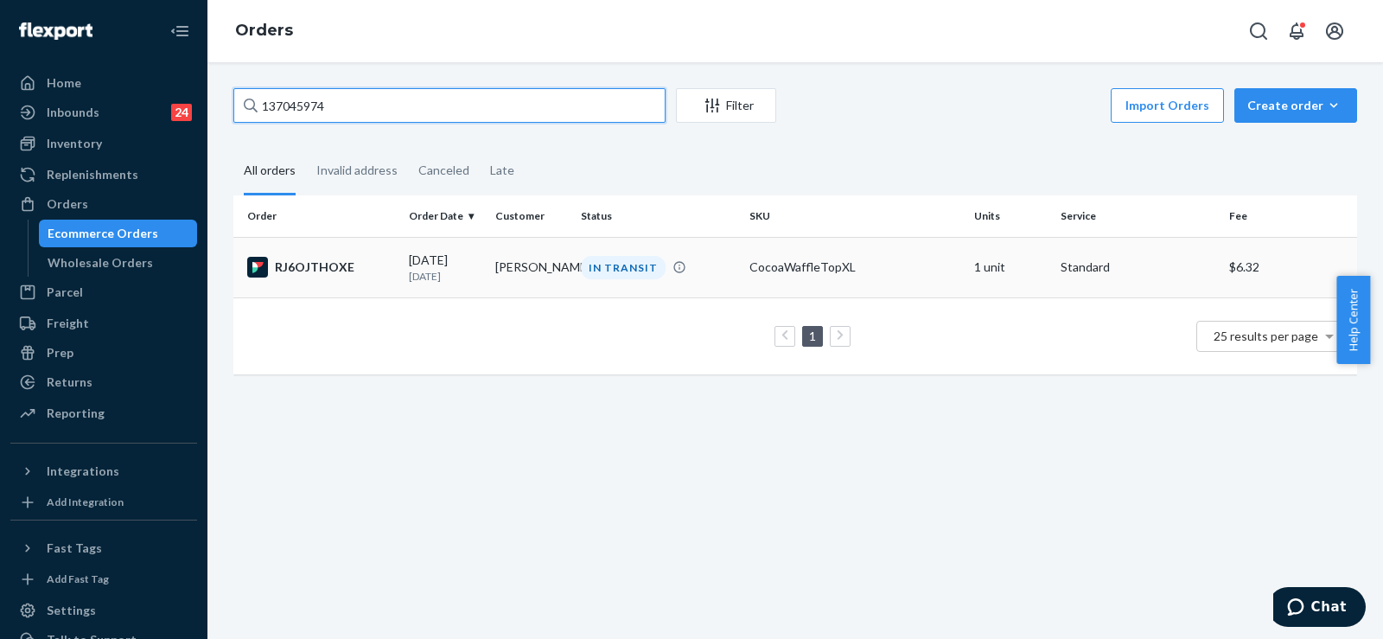
type input "137045974"
click at [373, 274] on div "RJ6OJTHOXE" at bounding box center [321, 267] width 148 height 21
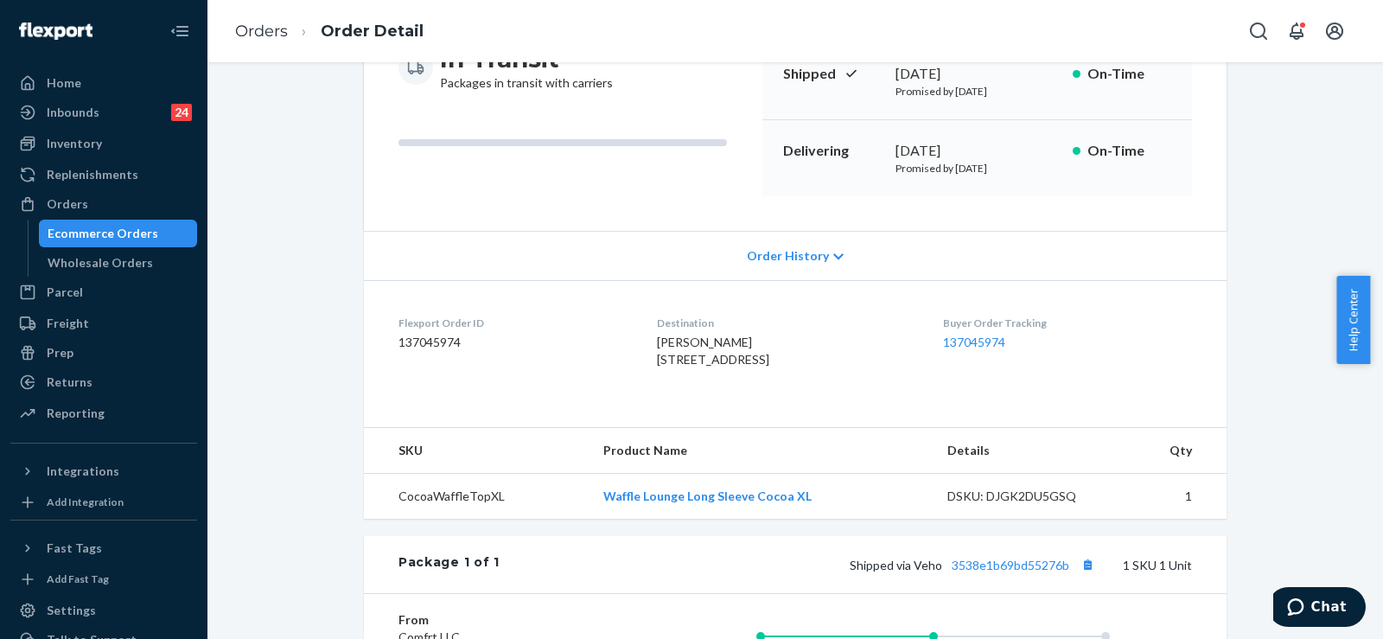
scroll to position [173, 0]
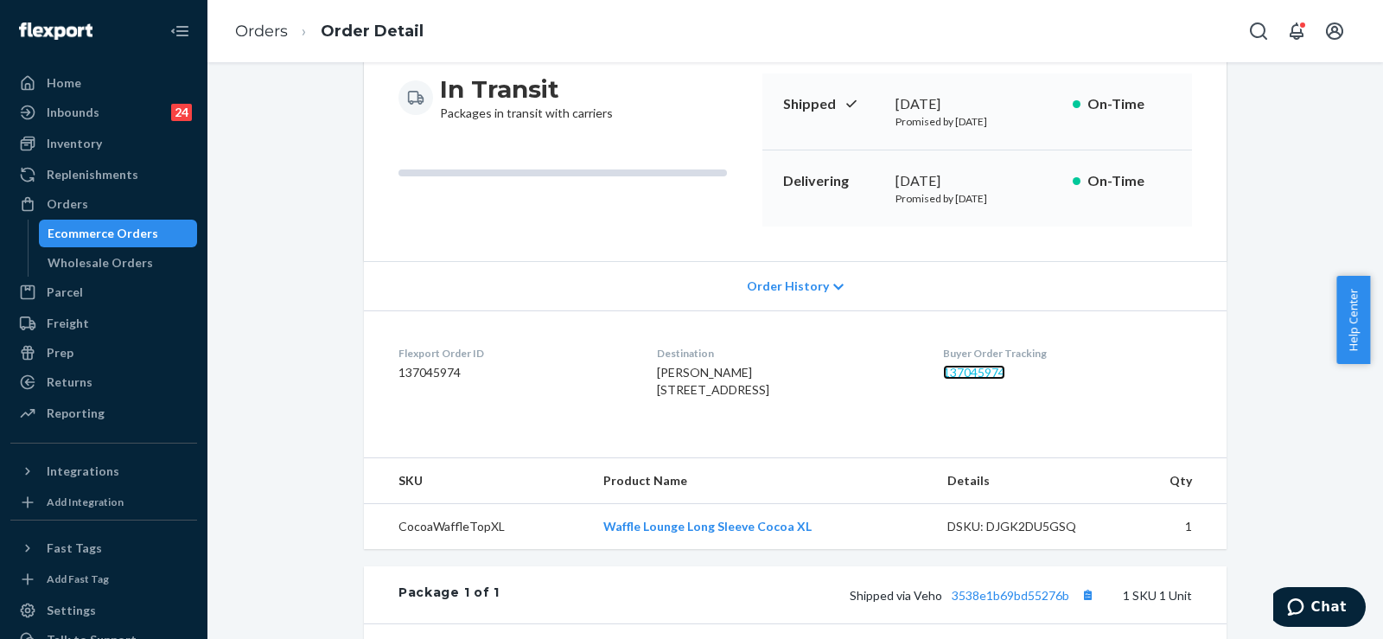
click at [978, 371] on link "137045974" at bounding box center [974, 372] width 62 height 15
